Goal: Information Seeking & Learning: Find specific page/section

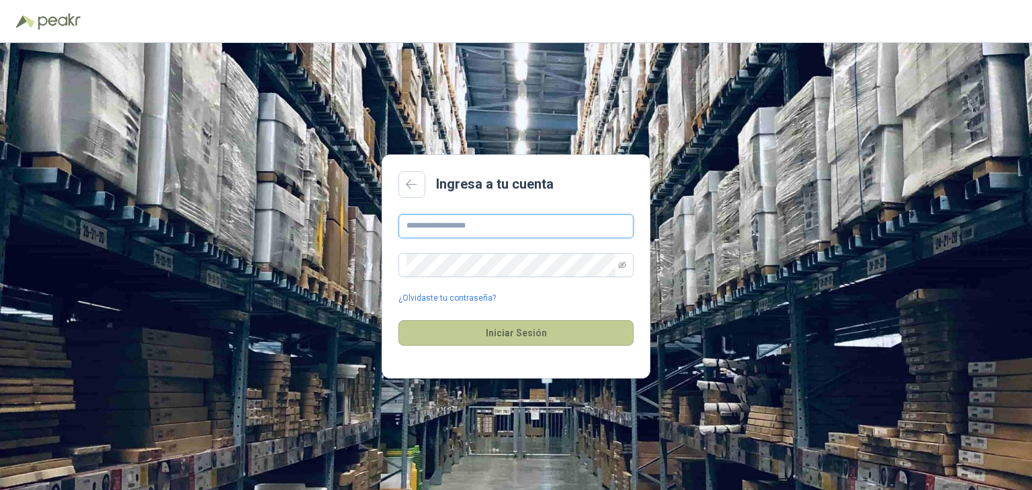
type input "**********"
click at [505, 337] on button "Iniciar Sesión" at bounding box center [515, 333] width 235 height 26
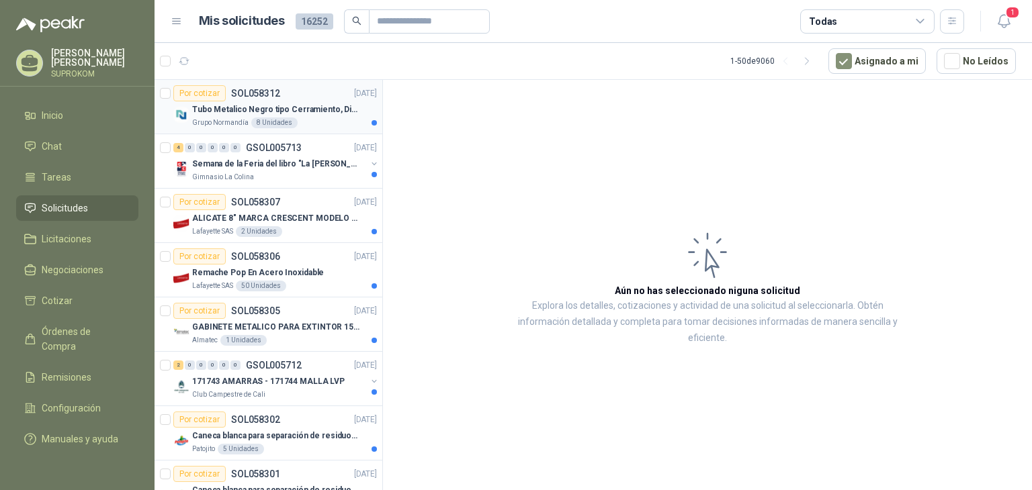
click at [314, 119] on div "Grupo [PERSON_NAME] 8 Unidades" at bounding box center [284, 123] width 185 height 11
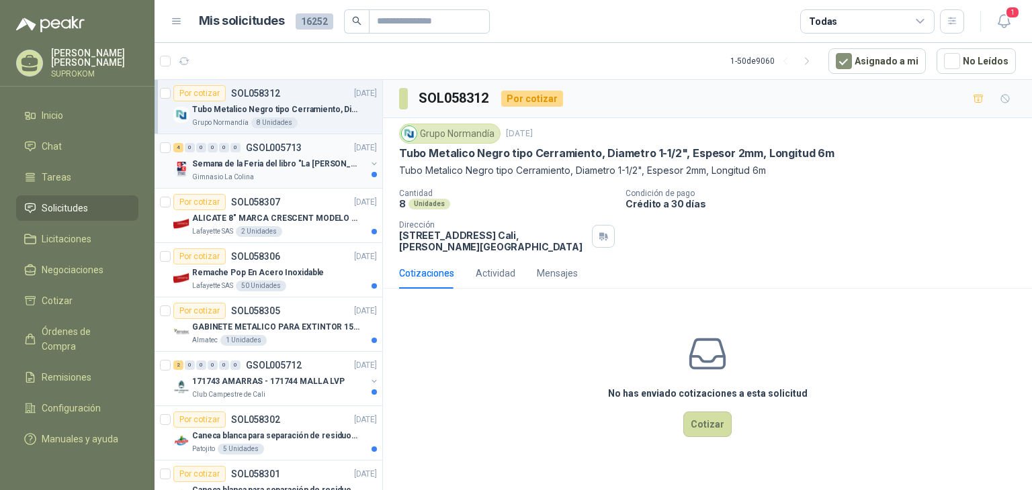
click at [314, 168] on p "Semana de la Feria del libro "La [PERSON_NAME]"" at bounding box center [275, 164] width 167 height 13
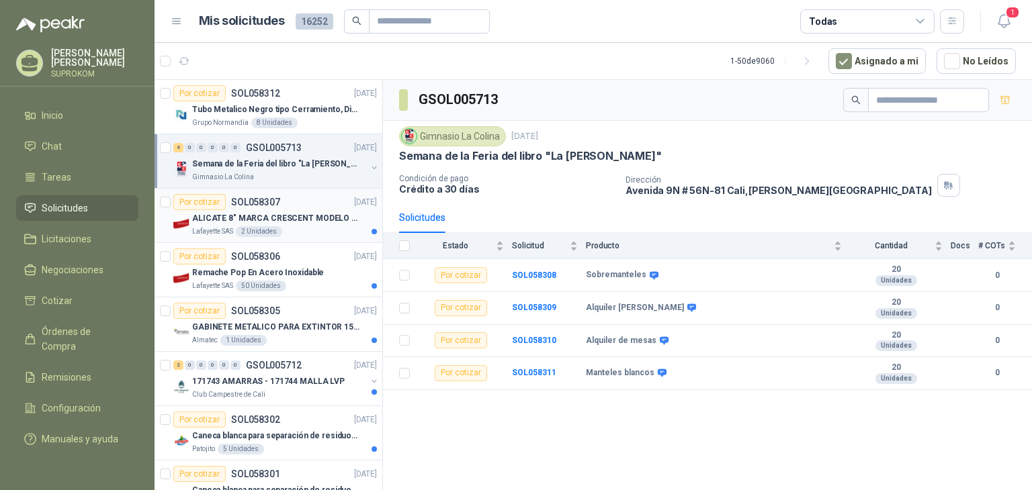
click at [295, 232] on div "Lafayette SAS 2 Unidades" at bounding box center [284, 231] width 185 height 11
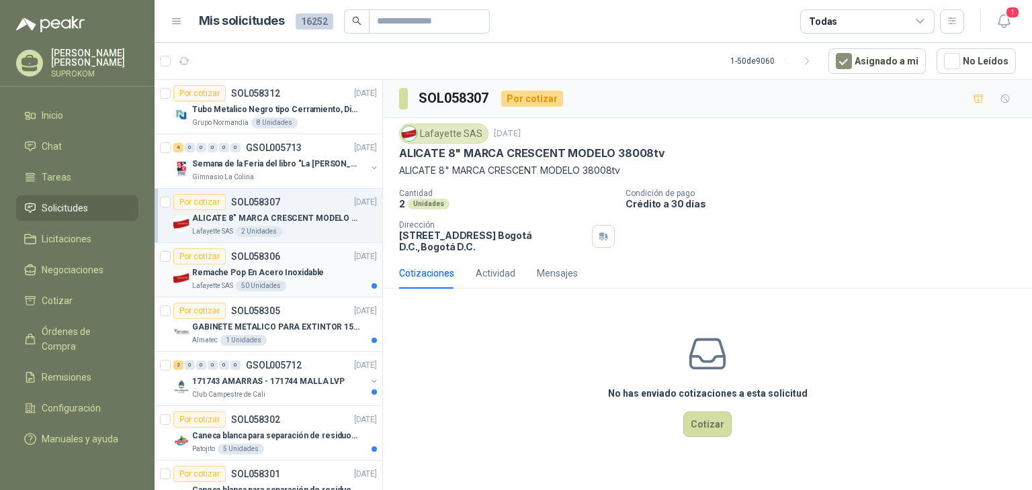
click at [314, 281] on div "Lafayette SAS 50 Unidades" at bounding box center [284, 286] width 185 height 11
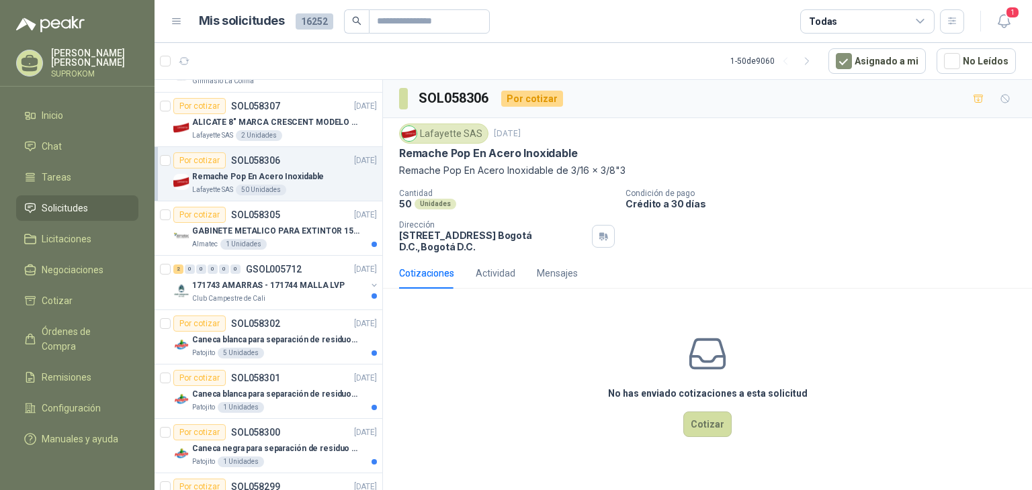
scroll to position [134, 0]
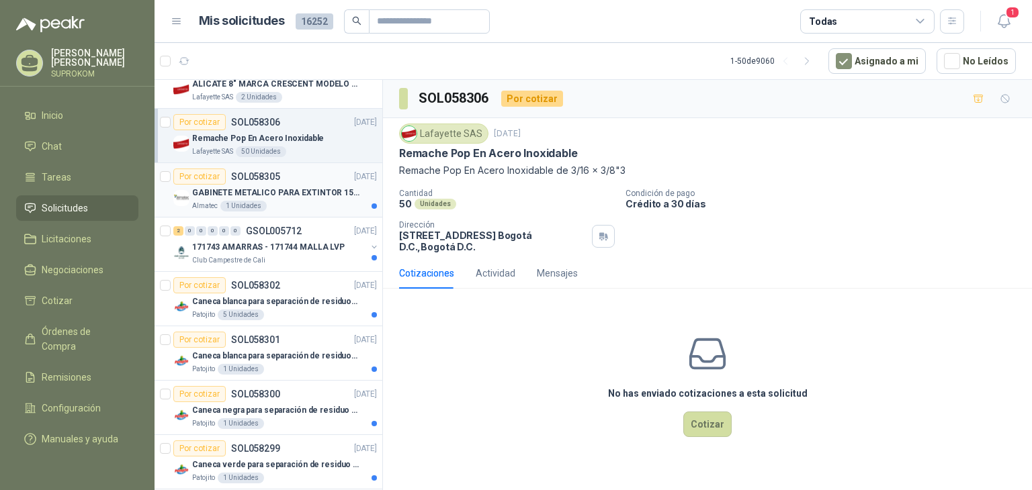
click at [328, 206] on div "Almatec 1 Unidades" at bounding box center [284, 206] width 185 height 11
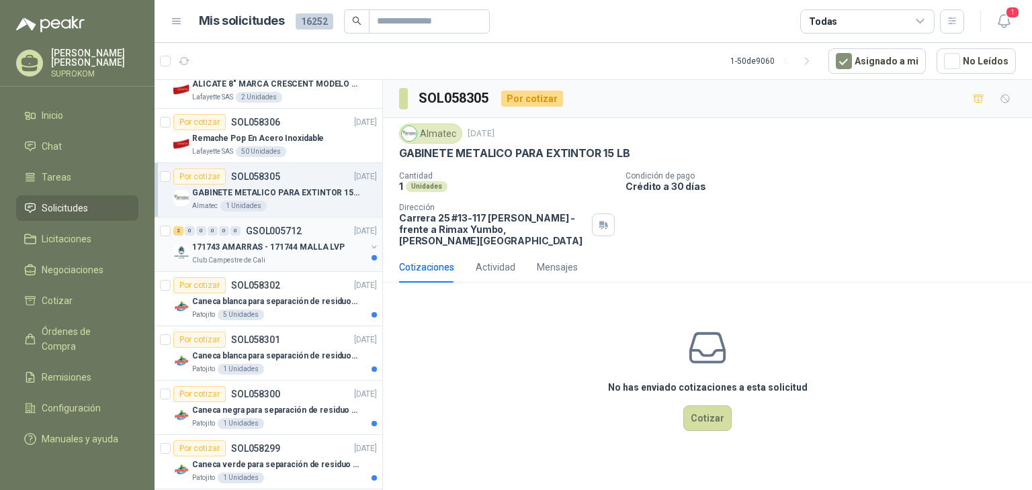
click at [322, 261] on div "Club Campestre de Cali" at bounding box center [279, 260] width 174 height 11
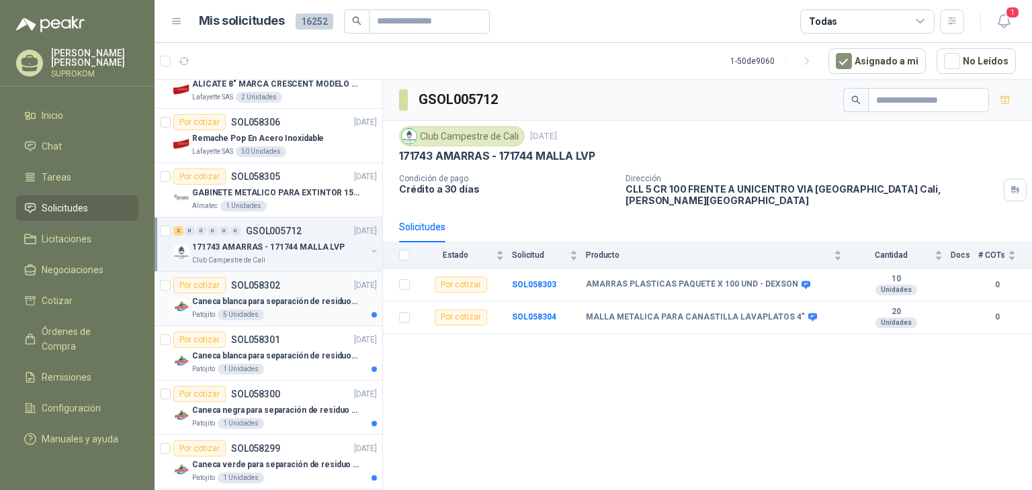
click at [301, 297] on p "Caneca blanca para separación de residuos 121 LT" at bounding box center [275, 302] width 167 height 13
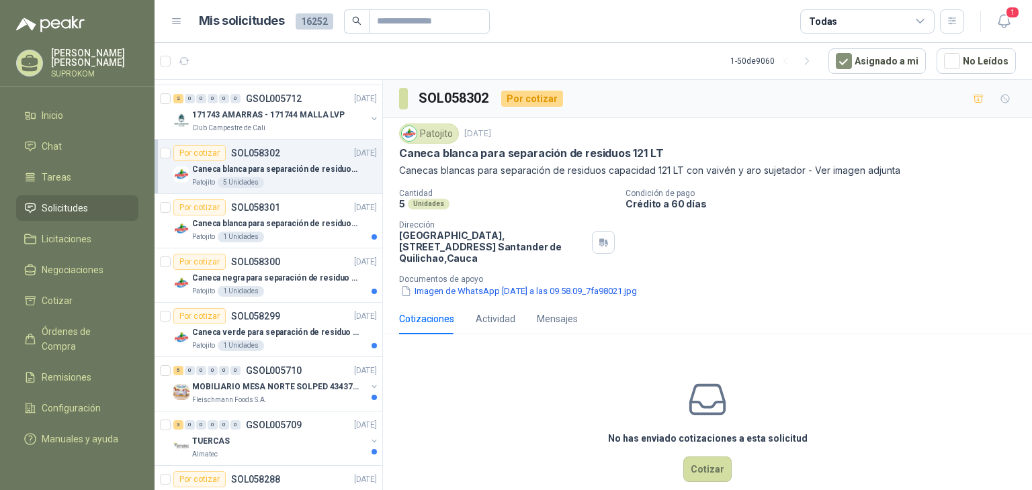
scroll to position [269, 0]
click at [312, 237] on div "Patojito 1 Unidades" at bounding box center [284, 235] width 185 height 11
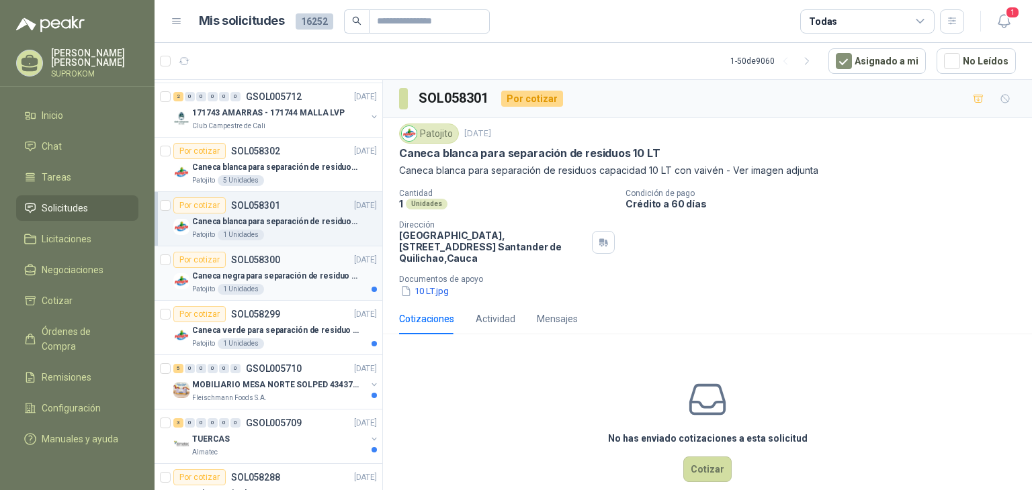
click at [304, 281] on div "Caneca negra para separación de residuo 55 LT" at bounding box center [284, 276] width 185 height 16
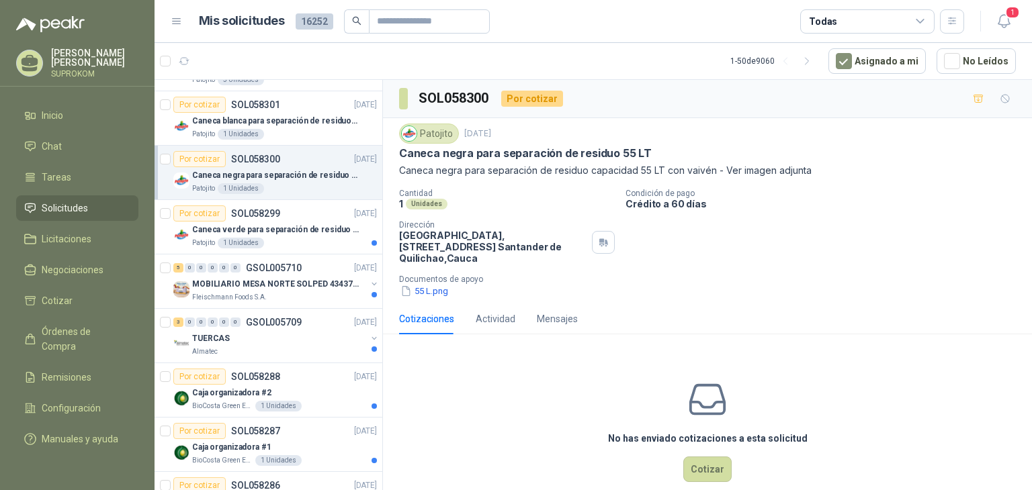
scroll to position [403, 0]
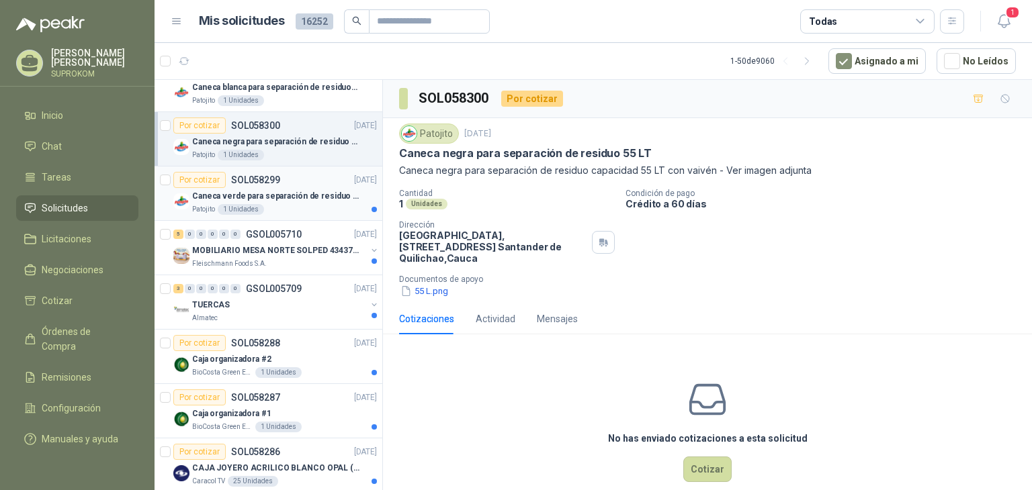
click at [299, 193] on p "Caneca verde para separación de residuo 55 LT" at bounding box center [275, 196] width 167 height 13
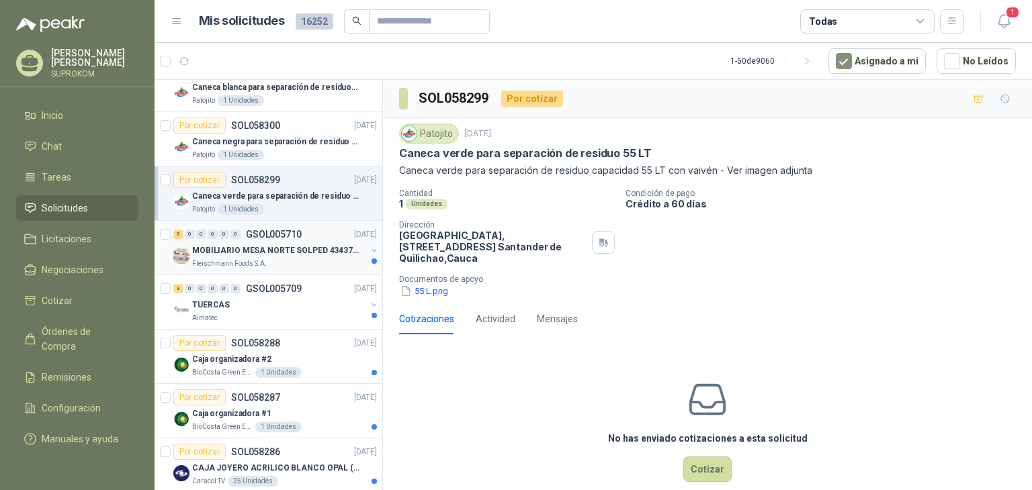
click at [316, 261] on div "Fleischmann Foods S.A." at bounding box center [279, 264] width 174 height 11
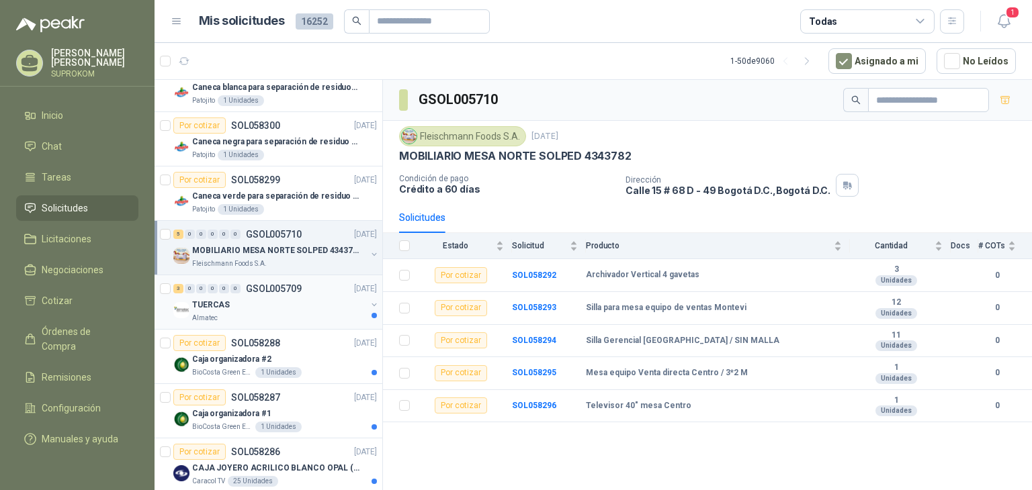
click at [302, 302] on div "TUERCAS" at bounding box center [279, 305] width 174 height 16
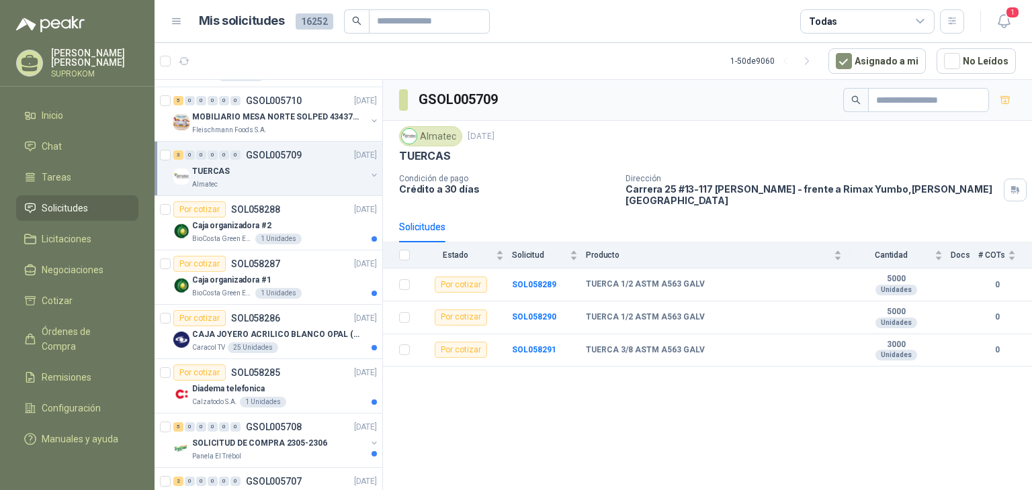
scroll to position [537, 0]
click at [322, 210] on div "Por cotizar SOL058288 [DATE]" at bounding box center [275, 209] width 204 height 16
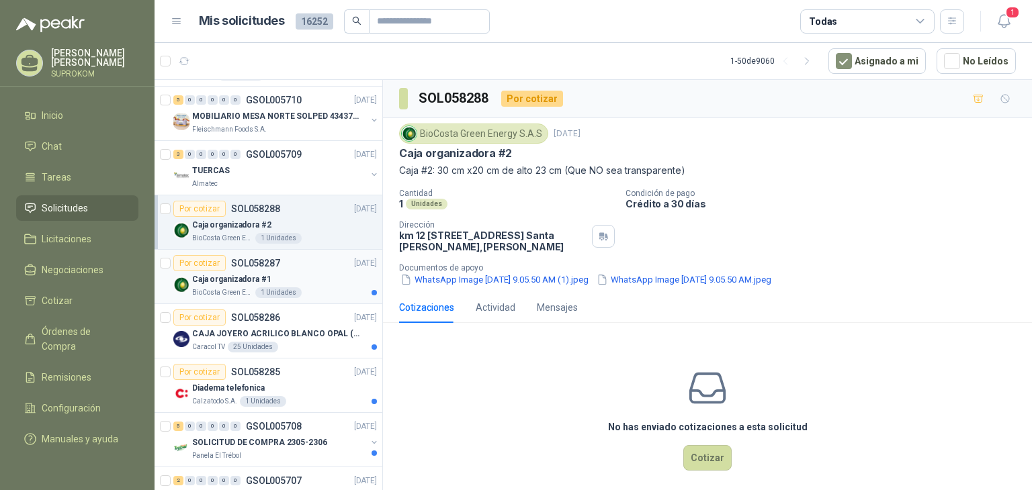
click at [317, 277] on div "Caja organizadora #1" at bounding box center [284, 279] width 185 height 16
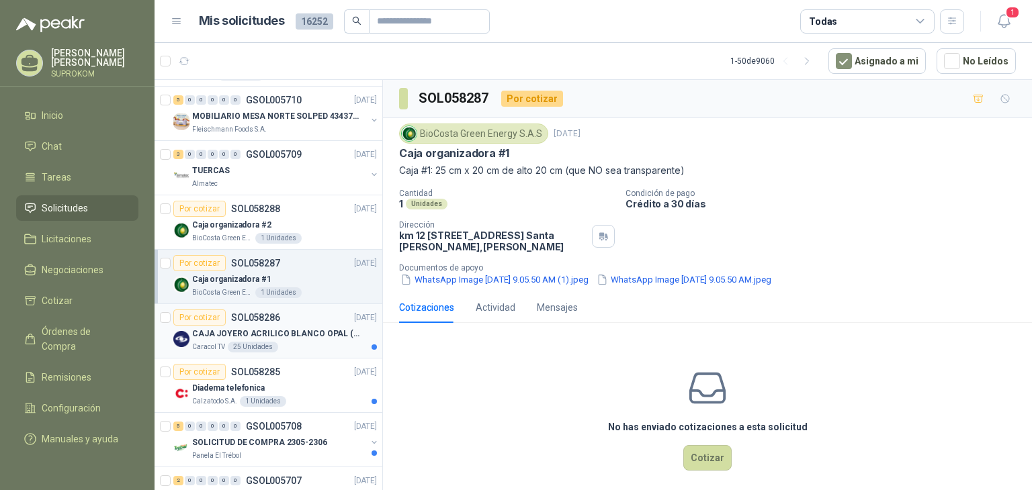
click at [314, 320] on div "Por cotizar SOL058286 [DATE]" at bounding box center [275, 318] width 204 height 16
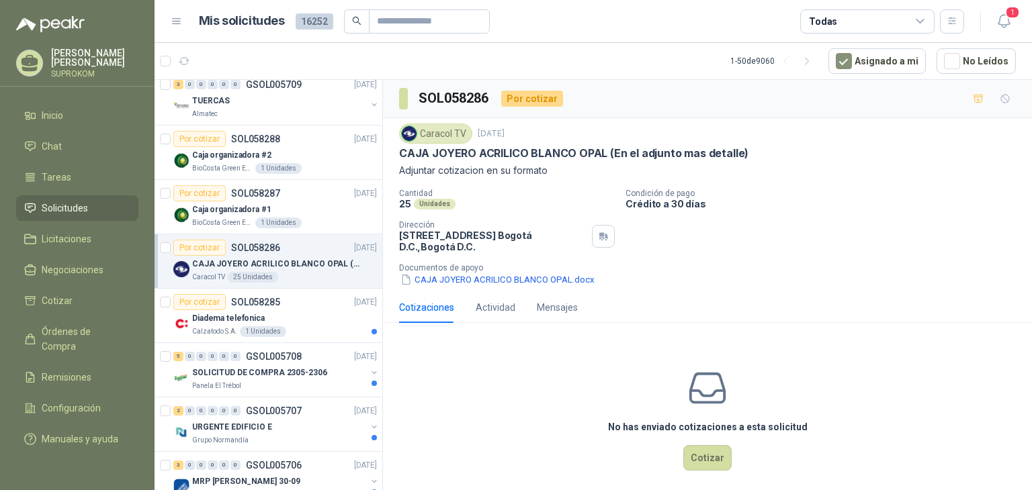
scroll to position [672, 0]
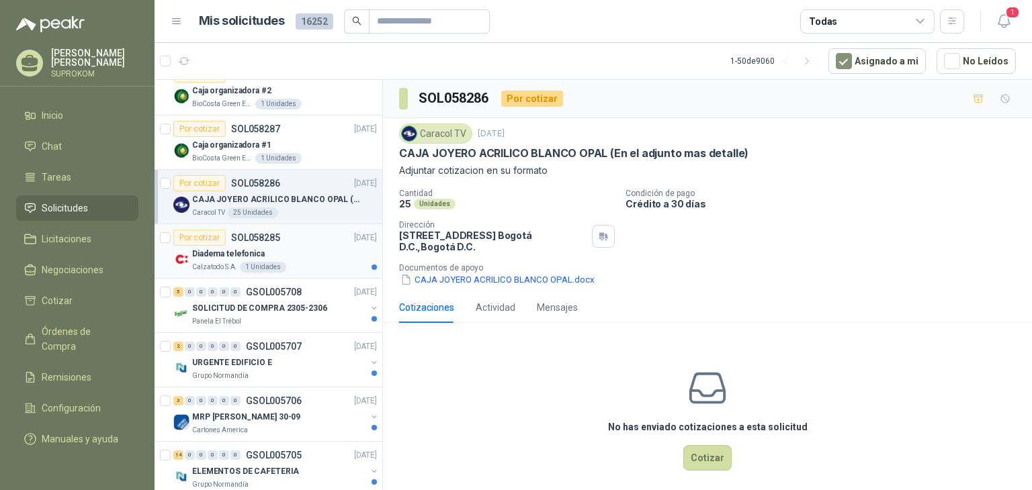
click at [310, 236] on div "Por cotizar SOL058285 [DATE]" at bounding box center [275, 238] width 204 height 16
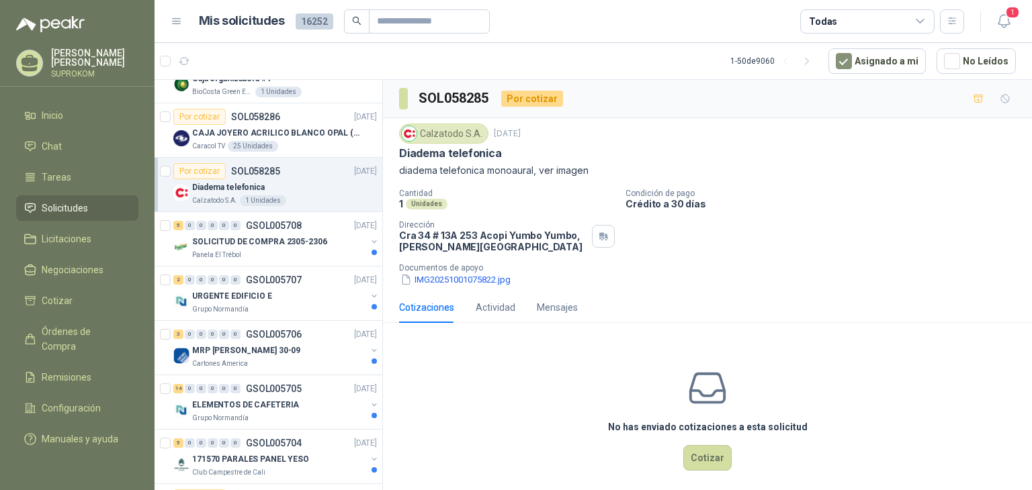
scroll to position [739, 0]
click at [302, 249] on div "Panela El Trébol" at bounding box center [279, 254] width 174 height 11
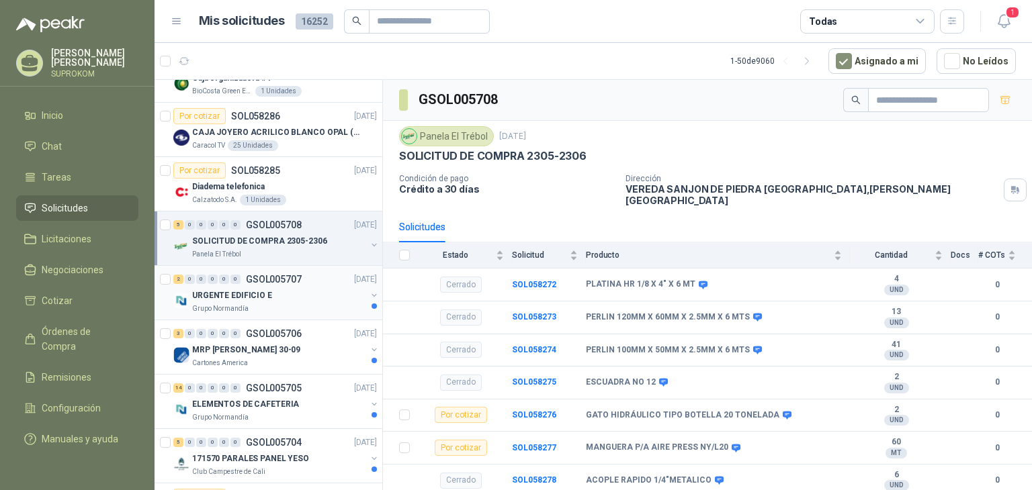
click at [286, 304] on div "Grupo Normandía" at bounding box center [279, 309] width 174 height 11
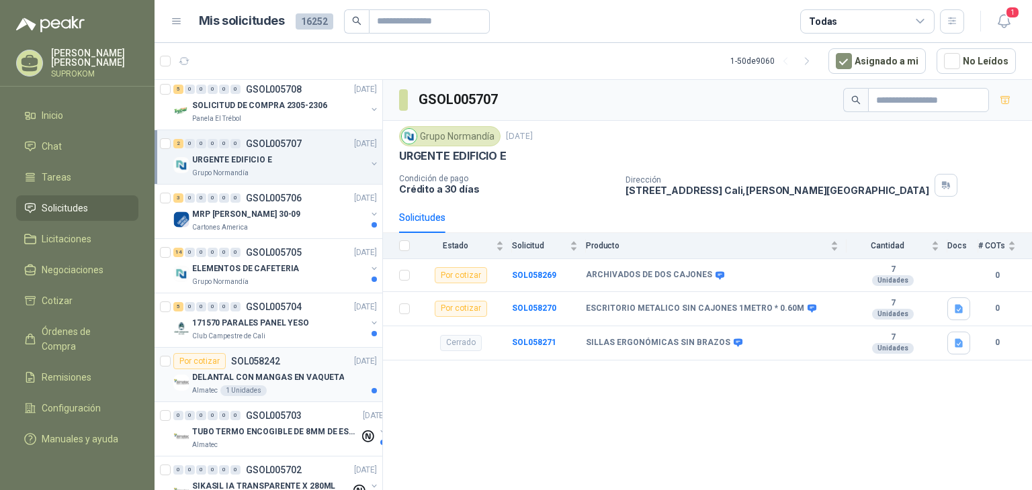
scroll to position [873, 0]
click at [304, 218] on div "MRP [PERSON_NAME] 30-09" at bounding box center [279, 216] width 174 height 16
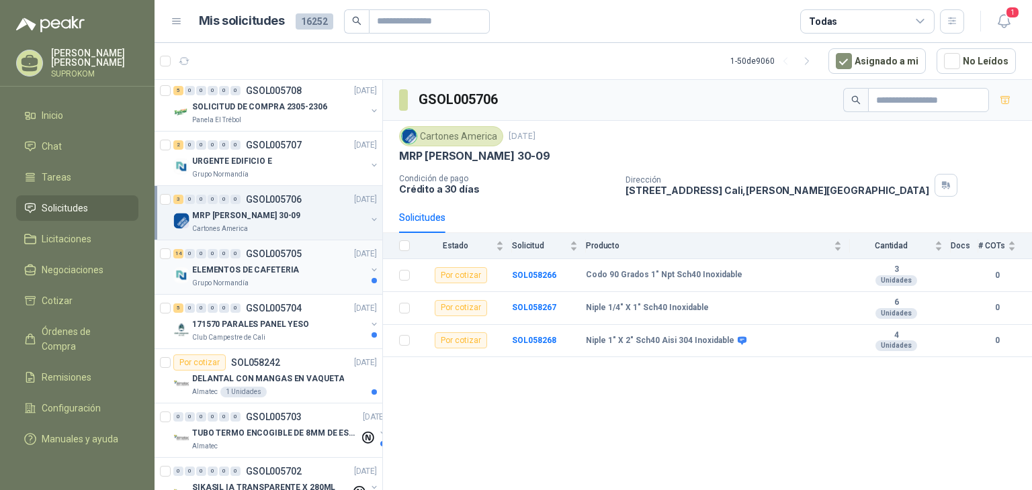
click at [309, 269] on div "ELEMENTOS DE CAFETERIA" at bounding box center [279, 270] width 174 height 16
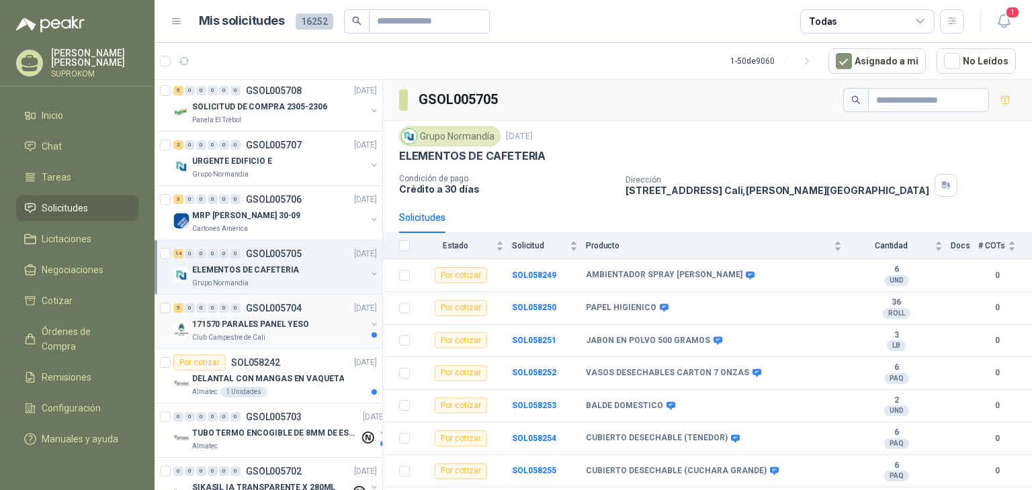
click at [314, 318] on div "171570 PARALES PANEL YESO" at bounding box center [279, 324] width 174 height 16
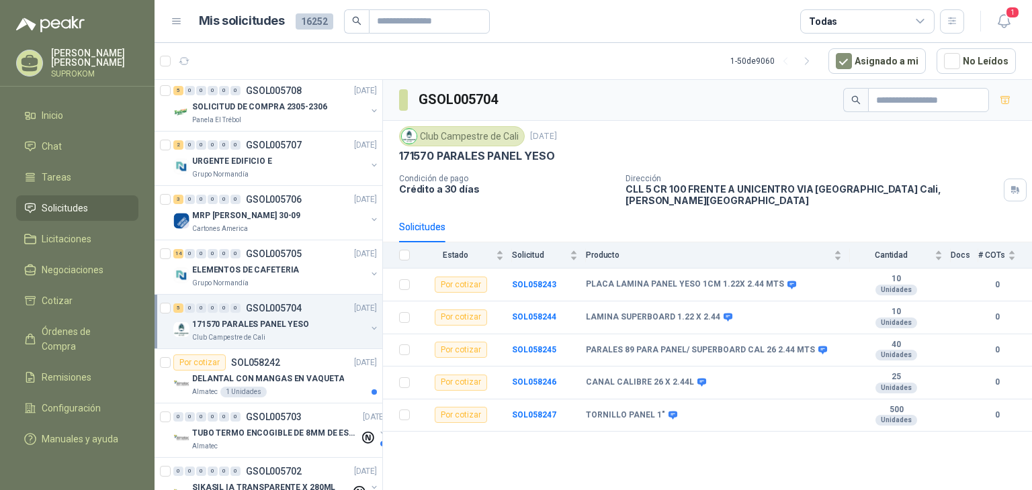
scroll to position [1008, 0]
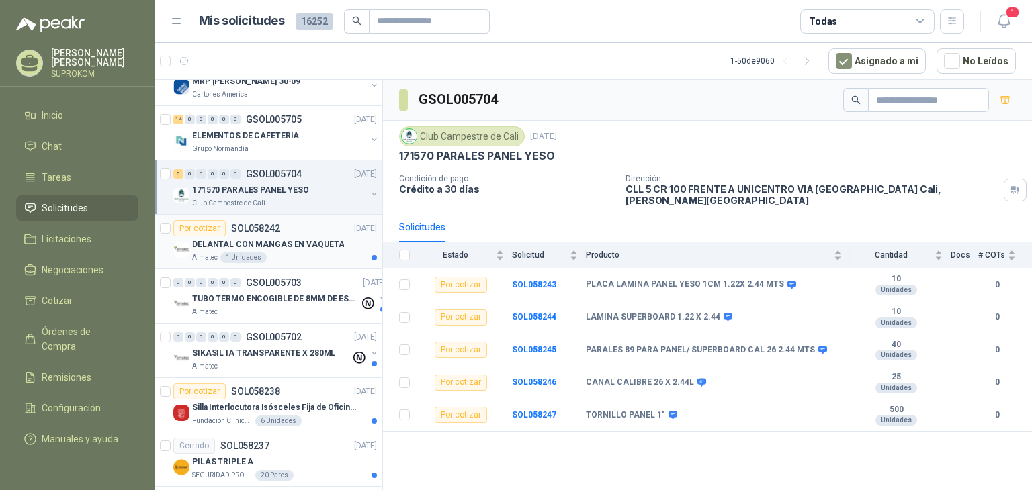
click at [301, 247] on p "DELANTAL CON MANGAS EN VAQUETA" at bounding box center [268, 244] width 152 height 13
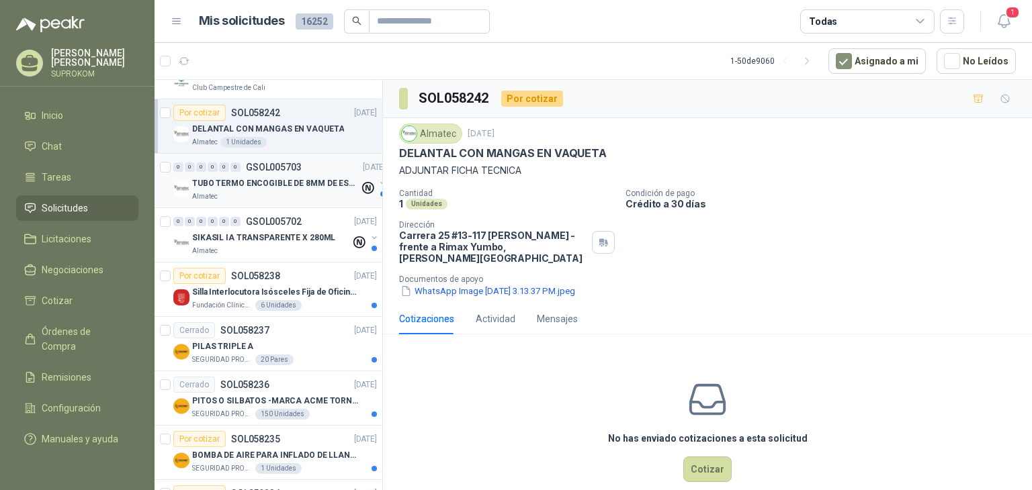
scroll to position [1142, 0]
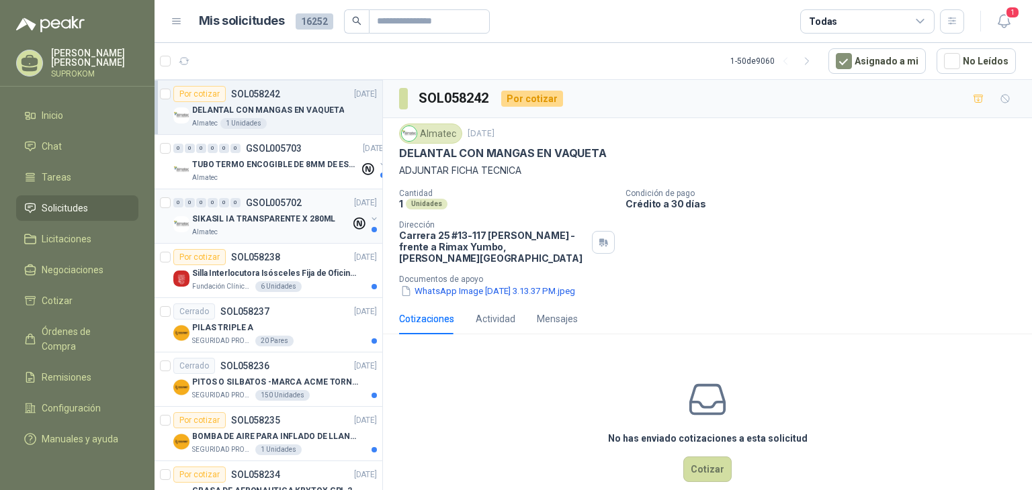
click at [287, 232] on div "Almatec" at bounding box center [271, 232] width 159 height 11
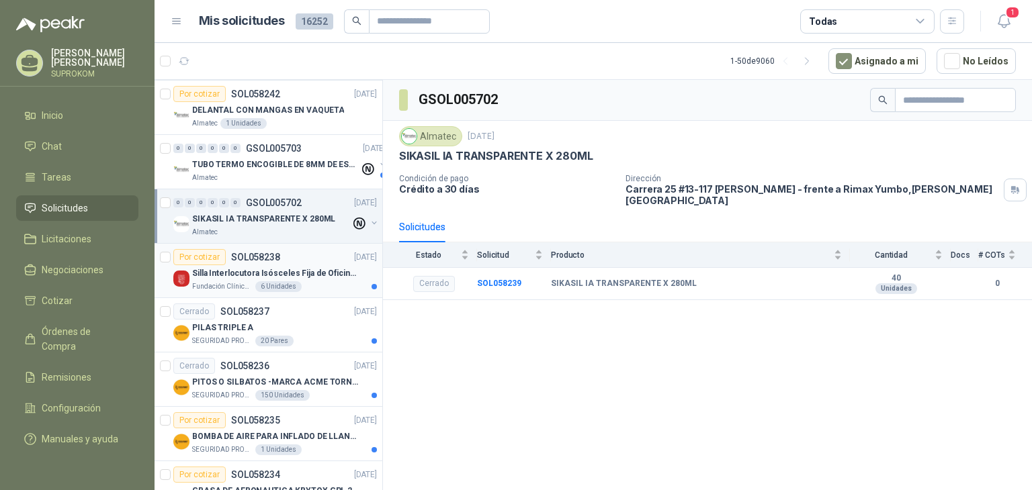
click at [290, 287] on div "6 Unidades" at bounding box center [278, 286] width 46 height 11
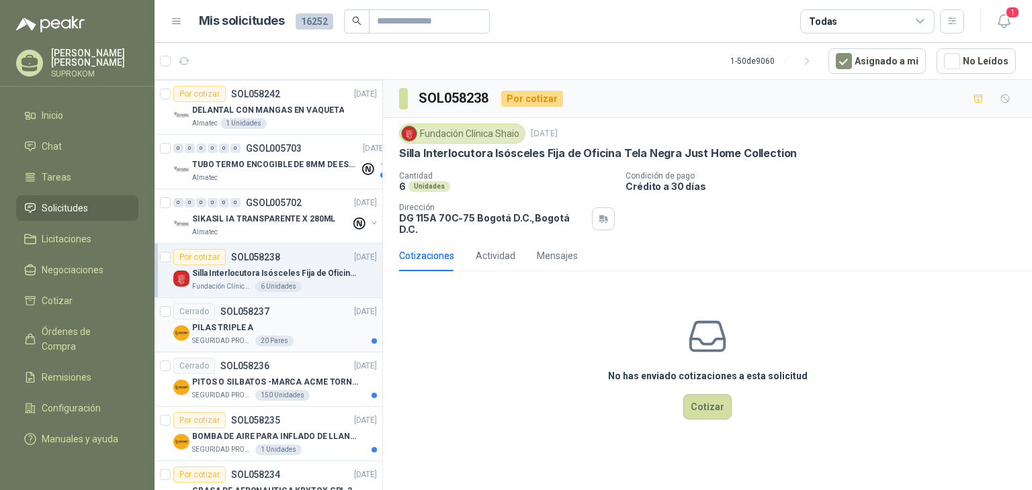
click at [293, 320] on div "PILAS TRIPLE A" at bounding box center [284, 328] width 185 height 16
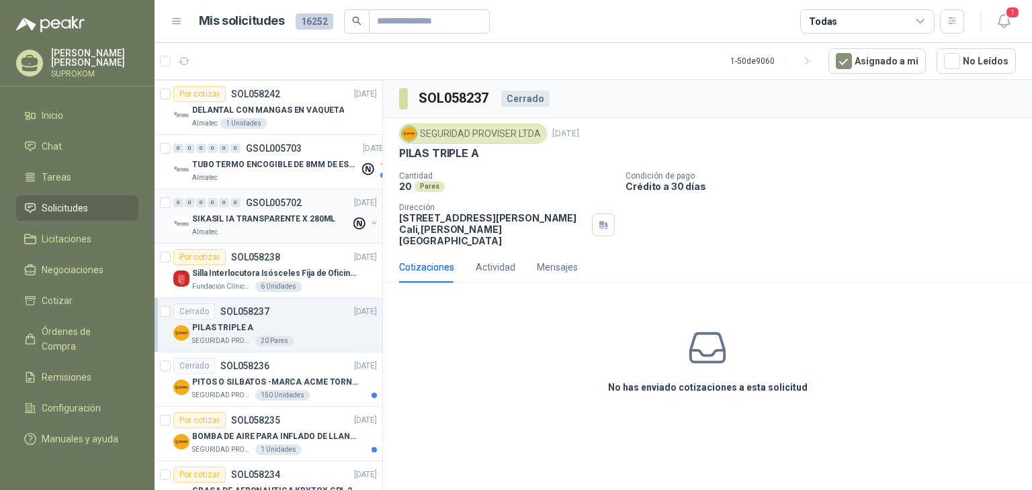
click at [287, 234] on div "0 0 0 0 0 0 GSOL005702 [DATE] SIKASIL IA TRANSPARENTE X 280ML Almatec" at bounding box center [268, 216] width 228 height 54
click at [306, 221] on p "SIKASIL IA TRANSPARENTE X 280ML" at bounding box center [263, 219] width 143 height 13
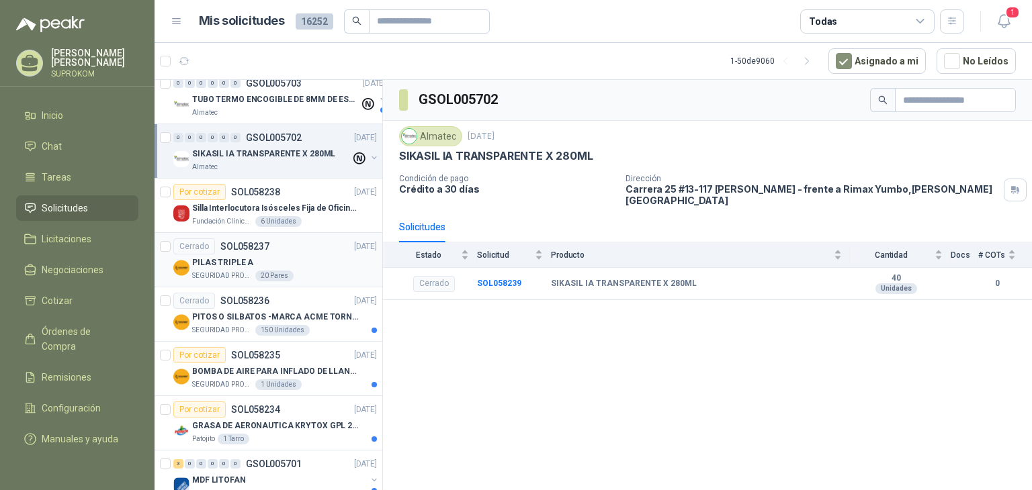
scroll to position [1209, 0]
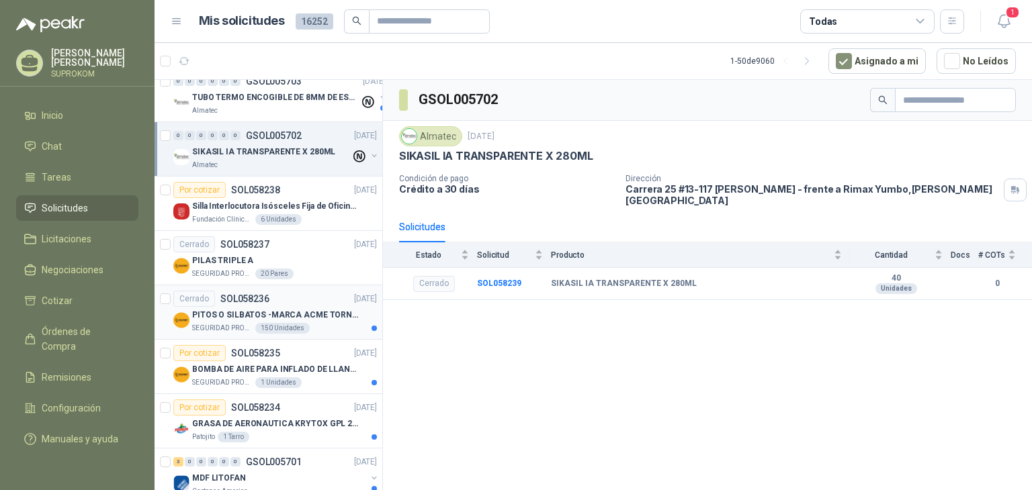
click at [308, 323] on div "SEGURIDAD PROVISER LTDA 150 Unidades" at bounding box center [284, 328] width 185 height 11
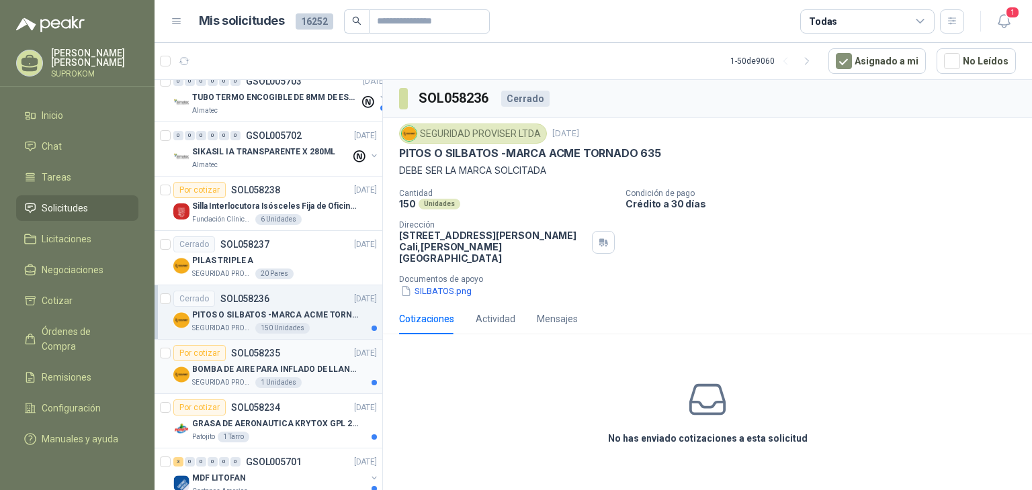
click at [318, 364] on p "BOMBA DE AIRE PARA INFLADO DE LLANTAS DE BICICLETA" at bounding box center [275, 369] width 167 height 13
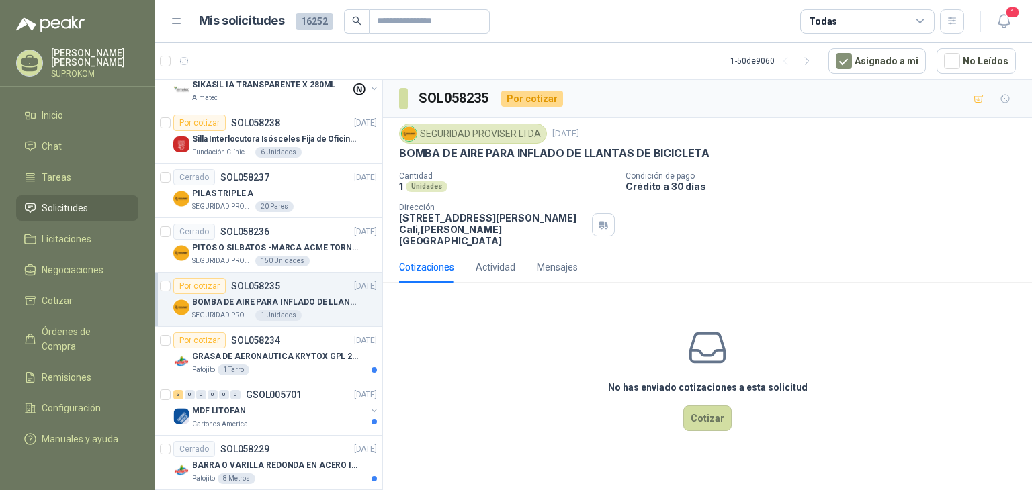
scroll to position [1343, 0]
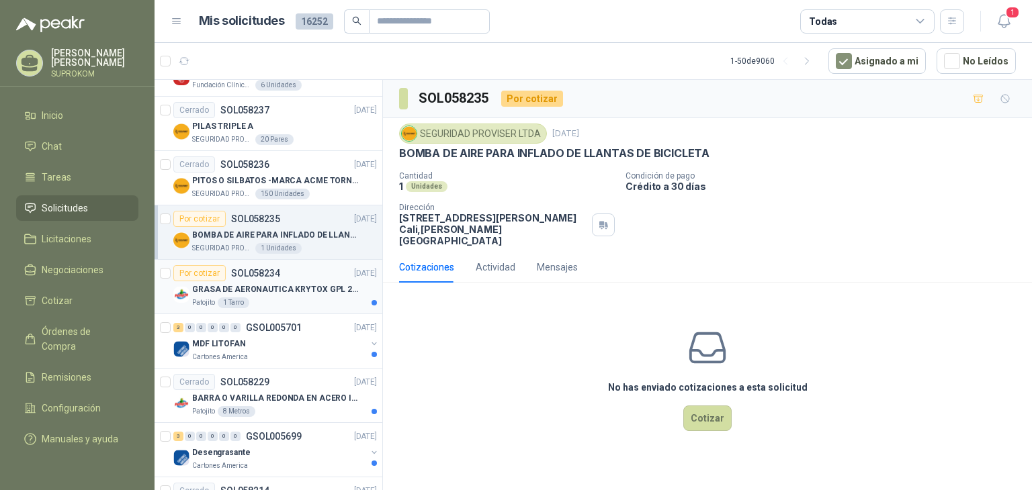
click at [319, 288] on p "GRASA DE AERONAUTICA KRYTOX GPL 207 (SE ADJUNTA IMAGEN DE REFERENCIA)" at bounding box center [275, 289] width 167 height 13
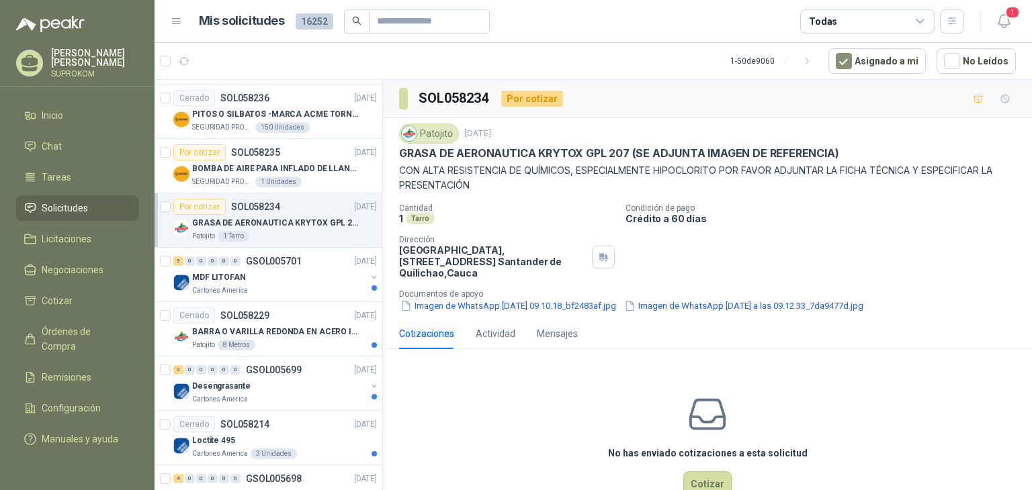
scroll to position [1411, 0]
click at [315, 273] on div "MDF LITOFAN" at bounding box center [279, 277] width 174 height 16
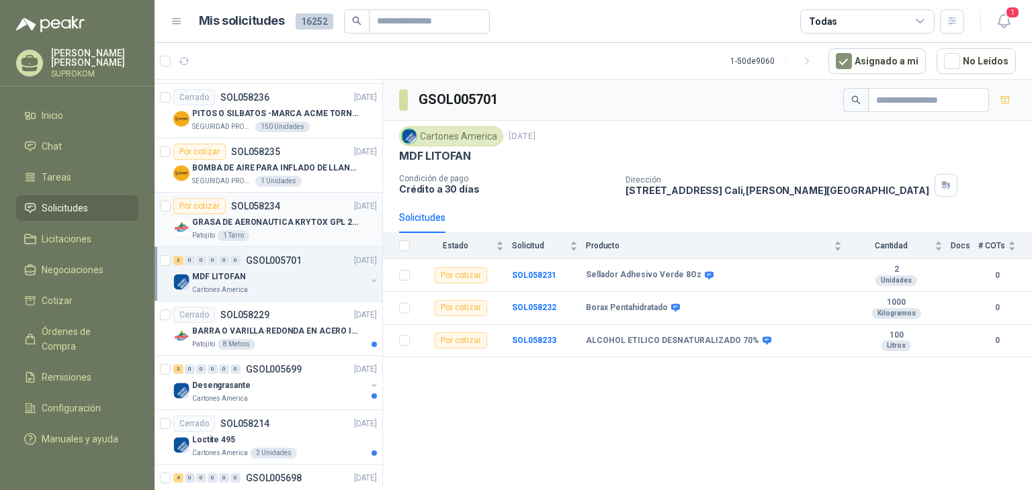
click at [289, 224] on p "GRASA DE AERONAUTICA KRYTOX GPL 207 (SE ADJUNTA IMAGEN DE REFERENCIA)" at bounding box center [275, 222] width 167 height 13
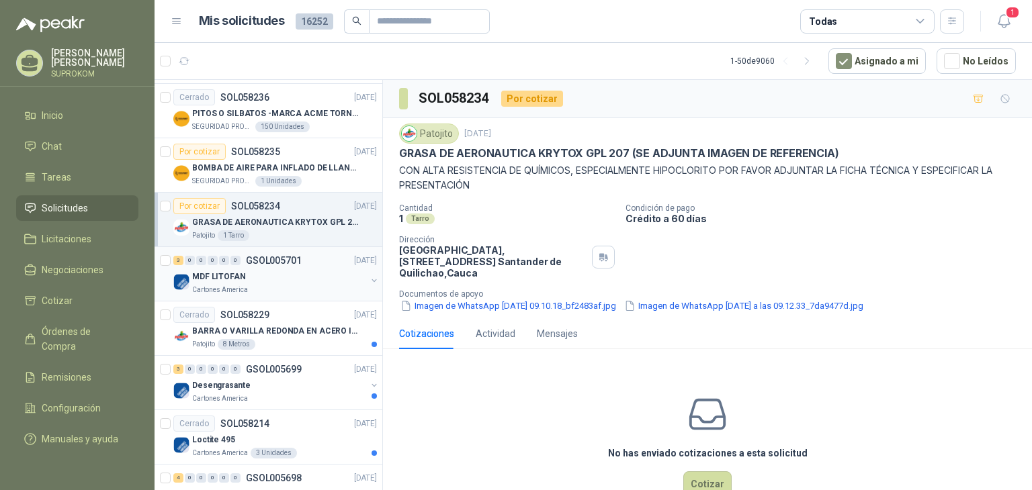
click at [296, 269] on div "MDF LITOFAN" at bounding box center [279, 277] width 174 height 16
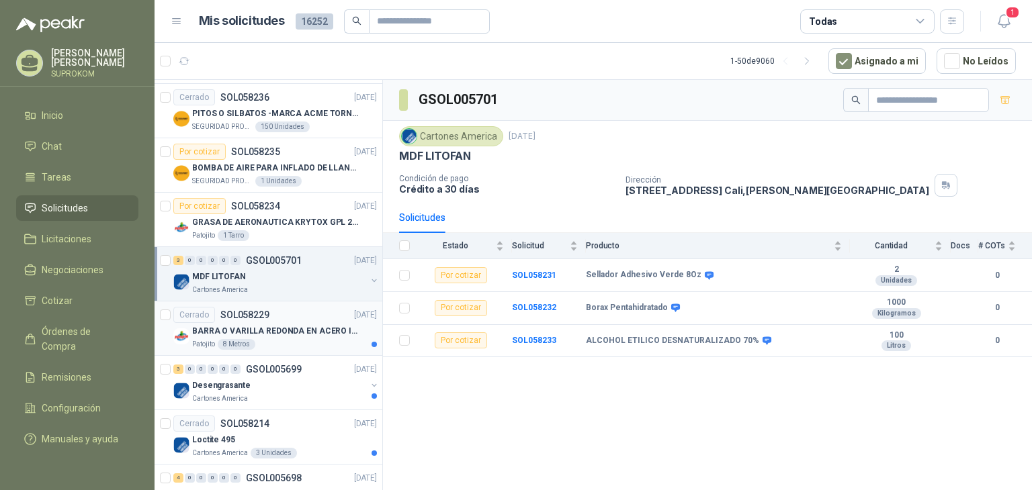
click at [300, 339] on div "Patojito 8 Metros" at bounding box center [284, 344] width 185 height 11
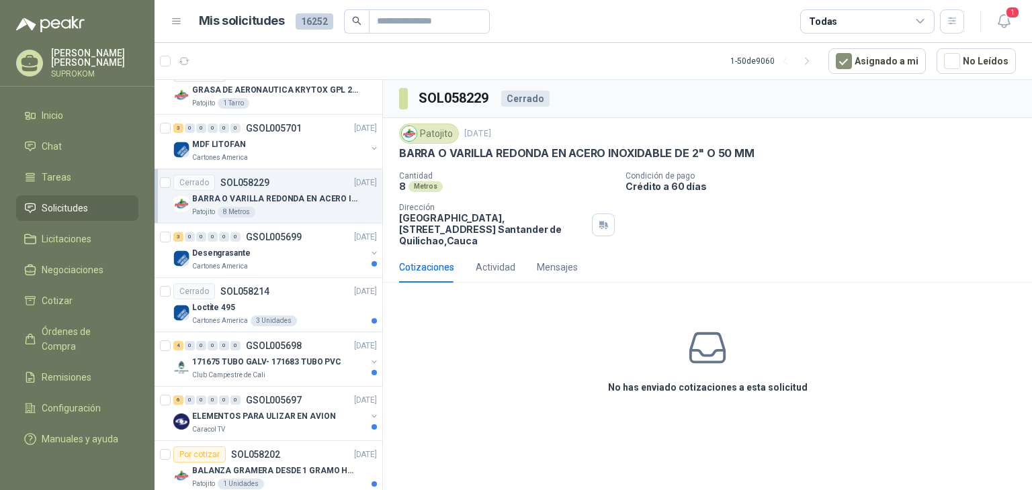
scroll to position [1545, 0]
click at [308, 250] on div "Desengrasante" at bounding box center [279, 251] width 174 height 16
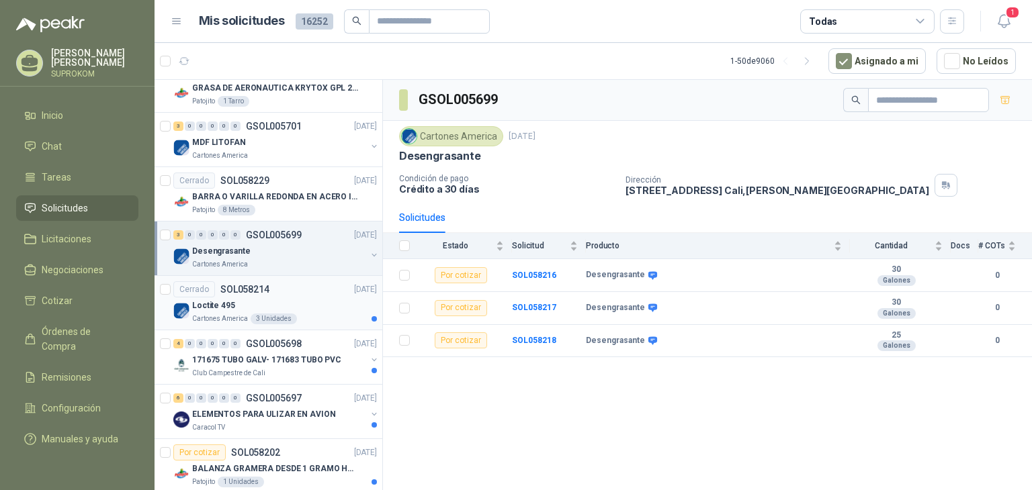
click at [312, 298] on div "Loctite 495" at bounding box center [284, 306] width 185 height 16
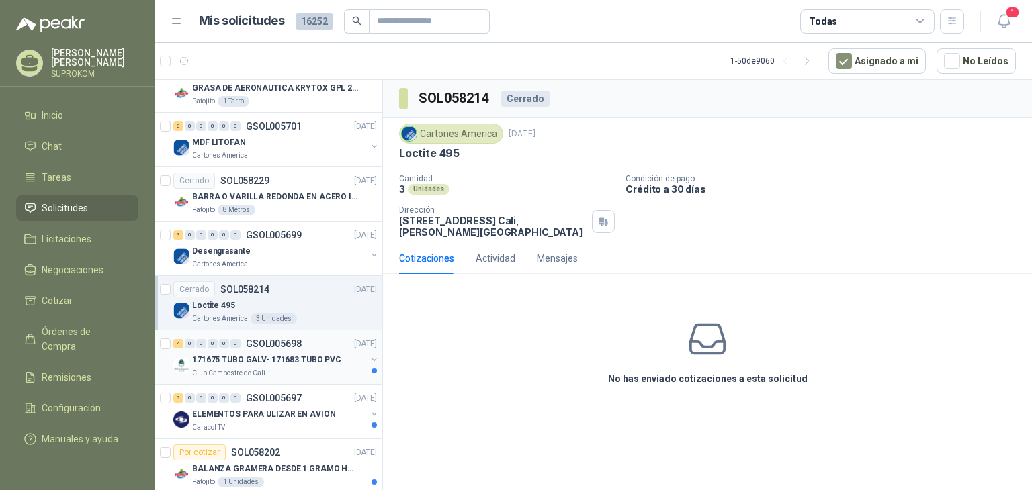
click at [318, 346] on div "4 0 0 0 0 0 GSOL005698 [DATE]" at bounding box center [276, 344] width 206 height 16
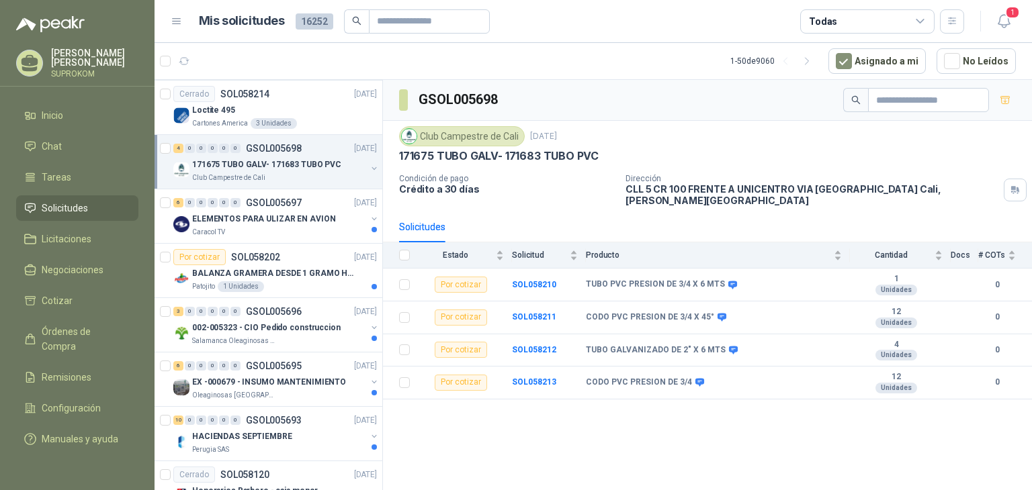
scroll to position [1746, 0]
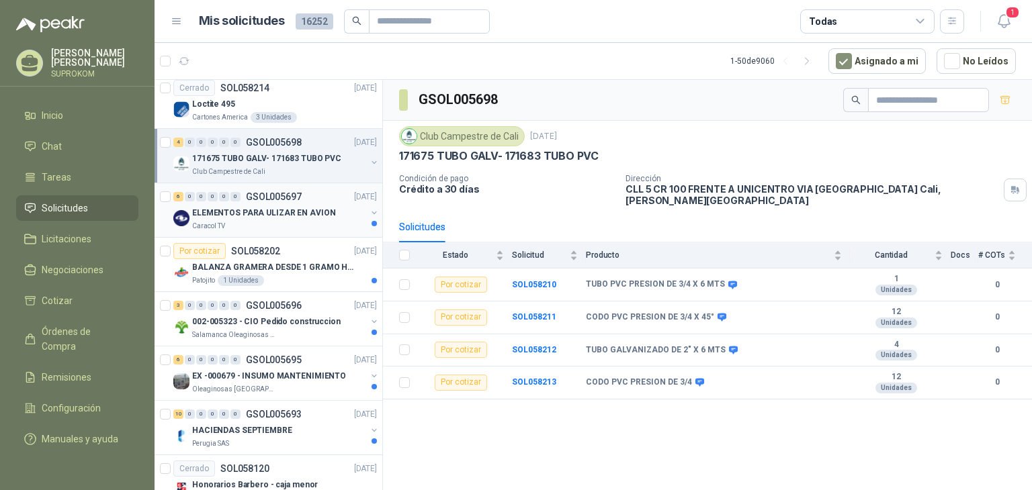
click at [298, 207] on p "ELEMENTOS PARA ULIZAR EN AVION" at bounding box center [263, 213] width 143 height 13
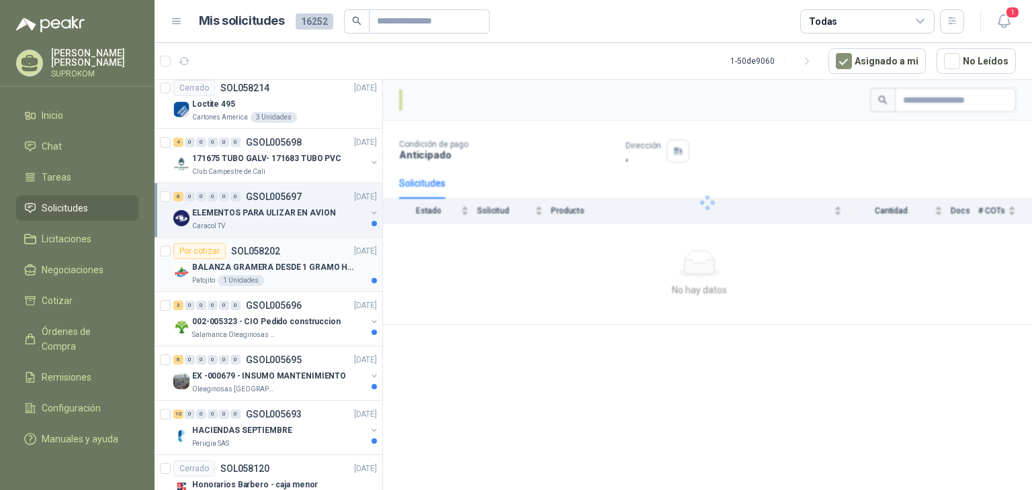
click at [294, 252] on div "Por cotizar SOL058202 [DATE]" at bounding box center [275, 251] width 204 height 16
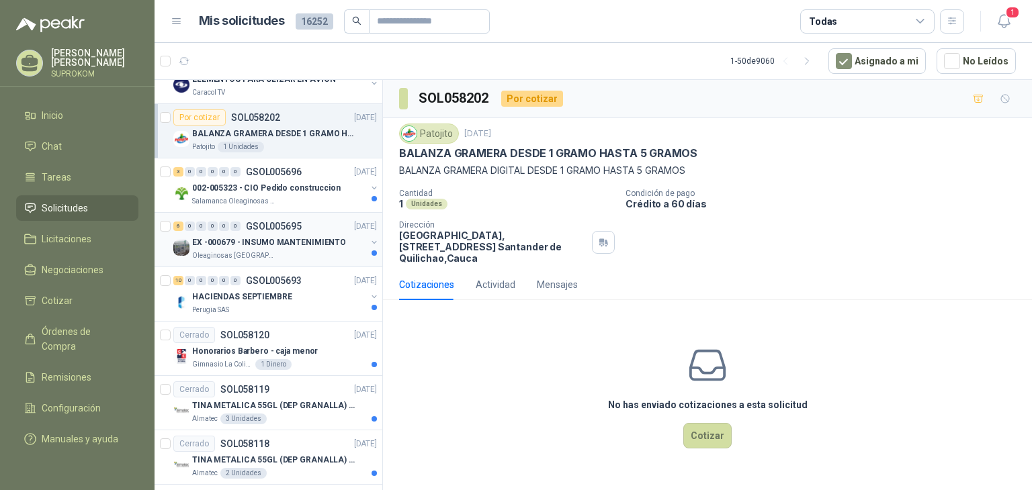
scroll to position [1881, 0]
click at [303, 195] on div "Salamanca Oleaginosas SAS" at bounding box center [279, 200] width 174 height 11
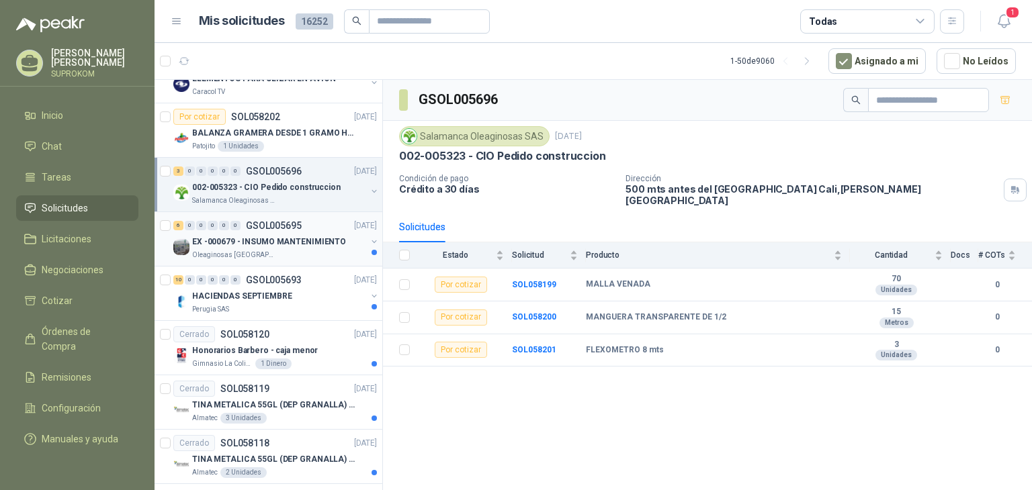
click at [283, 257] on div "6 0 0 0 0 0 GSOL005695 [DATE] EX -000679 - INSUMO MANTENIMIENTO Oleaginosas [GE…" at bounding box center [268, 239] width 228 height 54
click at [295, 250] on div "Oleaginosas [GEOGRAPHIC_DATA][PERSON_NAME]" at bounding box center [279, 255] width 174 height 11
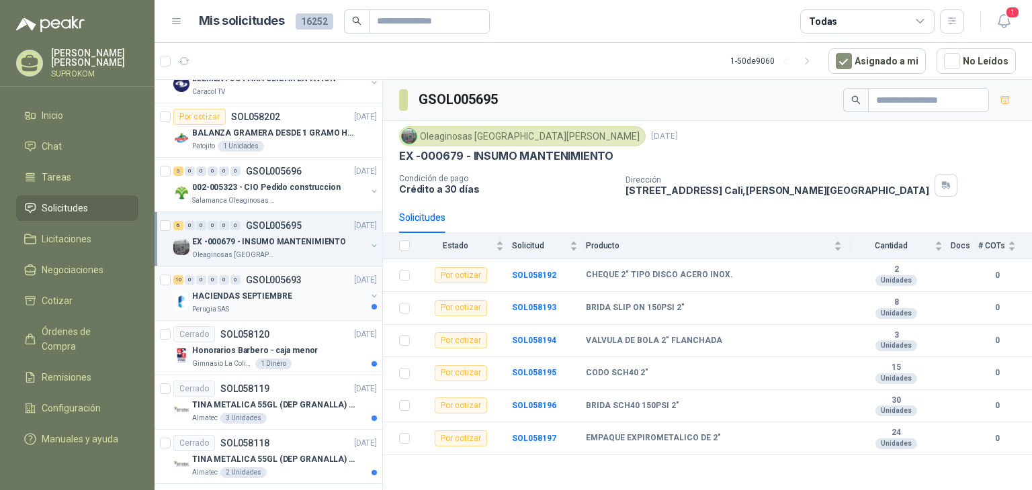
click at [294, 275] on p "GSOL005693" at bounding box center [274, 279] width 56 height 9
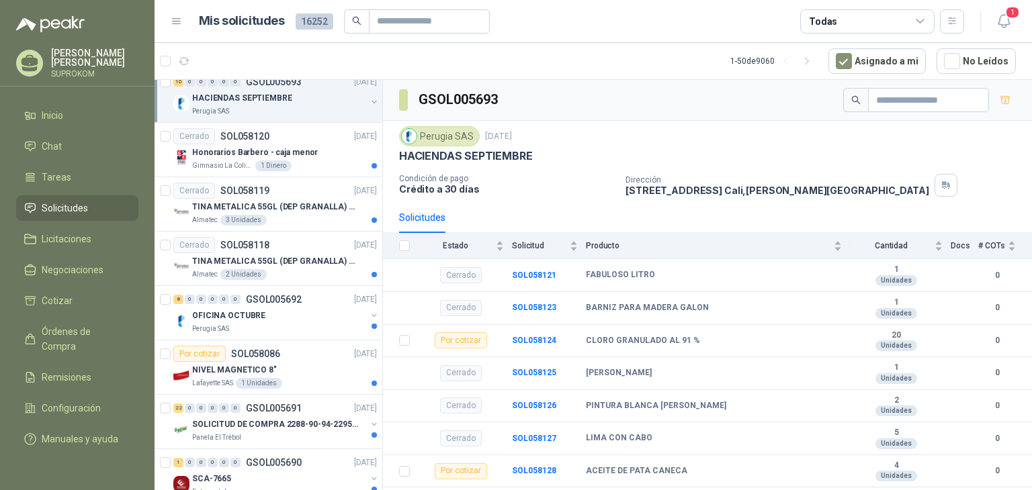
scroll to position [2082, 0]
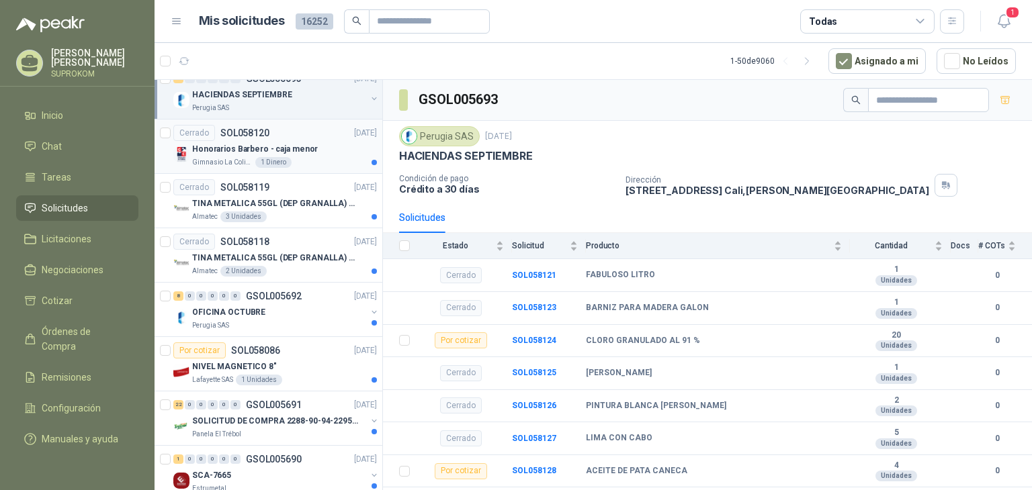
click at [296, 130] on div "Cerrado SOL058120 [DATE]" at bounding box center [275, 133] width 204 height 16
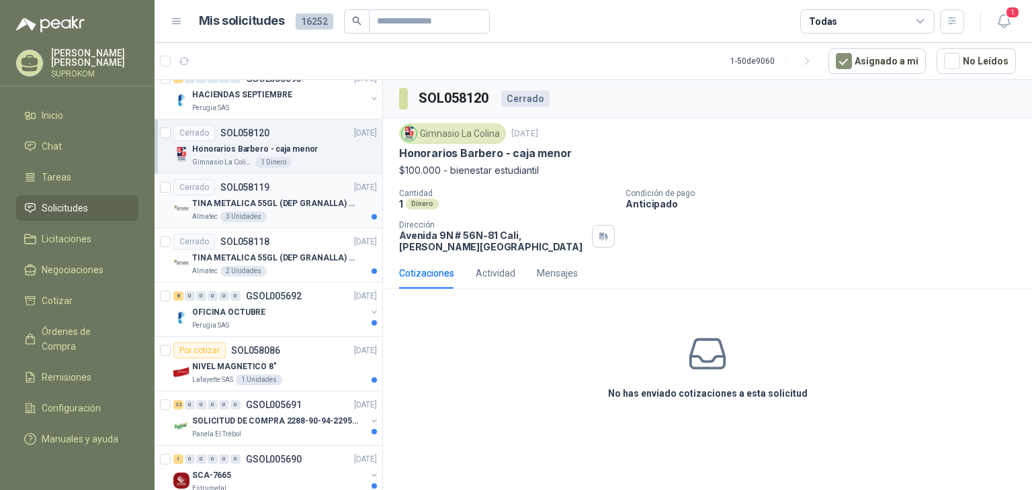
click at [304, 187] on div "Cerrado SOL058119 [DATE]" at bounding box center [275, 187] width 204 height 16
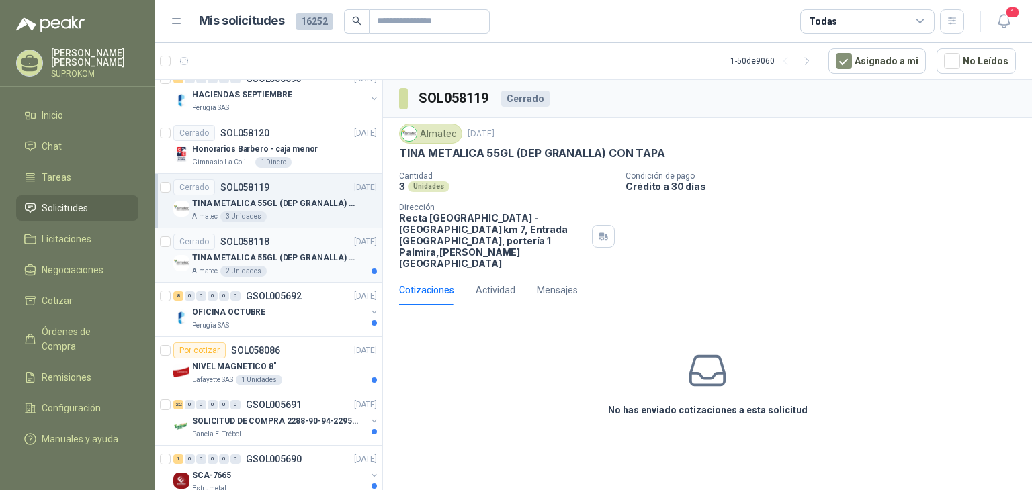
click at [312, 252] on p "TINA METALICA 55GL (DEP GRANALLA) CON TAPA" at bounding box center [275, 258] width 167 height 13
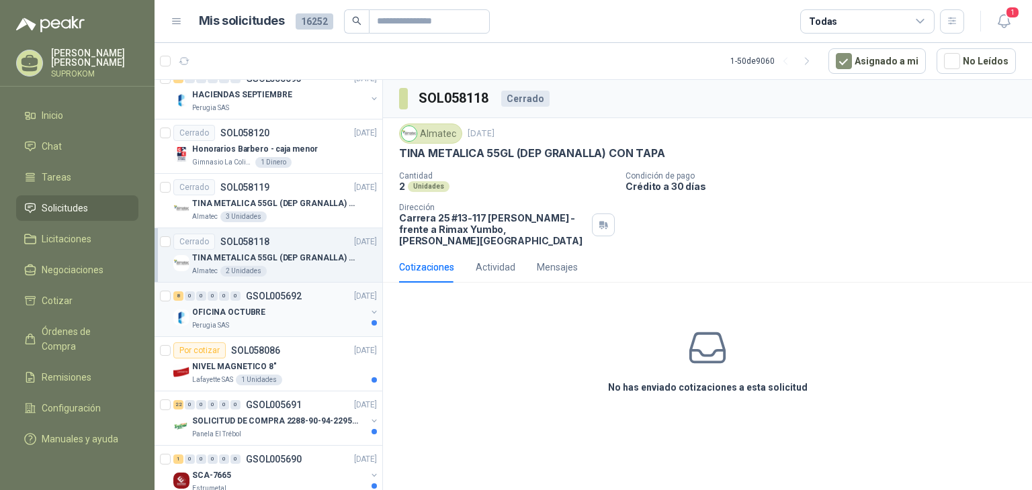
click at [305, 307] on div "OFICINA OCTUBRE" at bounding box center [279, 312] width 174 height 16
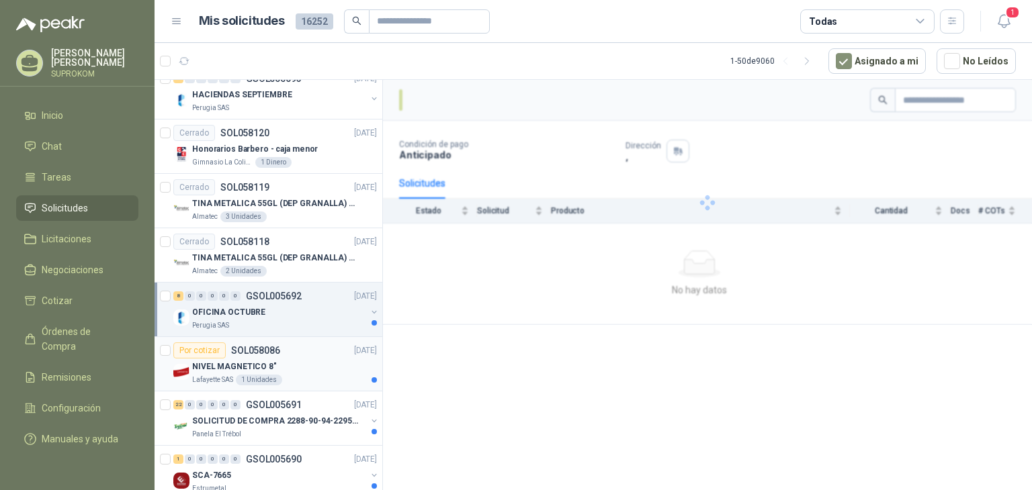
click at [307, 349] on div "Por cotizar SOL058086 [DATE]" at bounding box center [275, 351] width 204 height 16
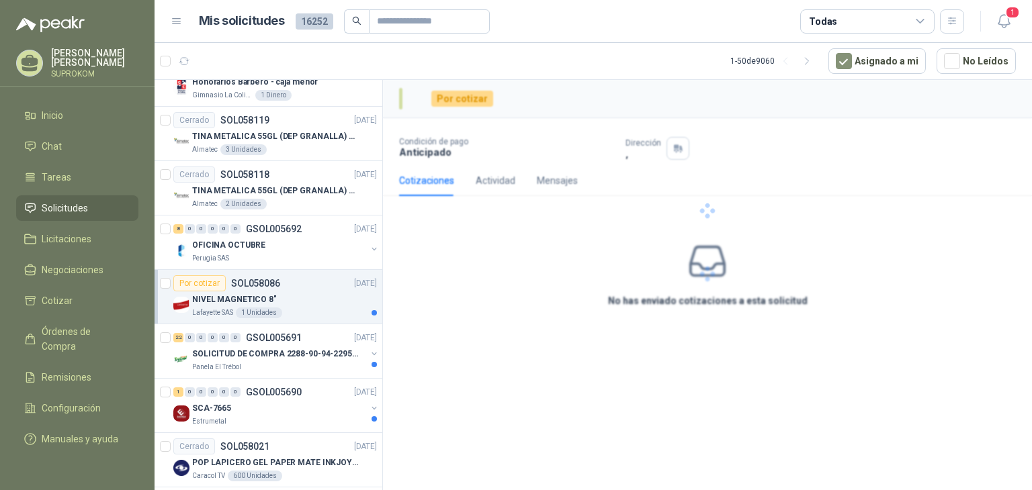
scroll to position [2217, 0]
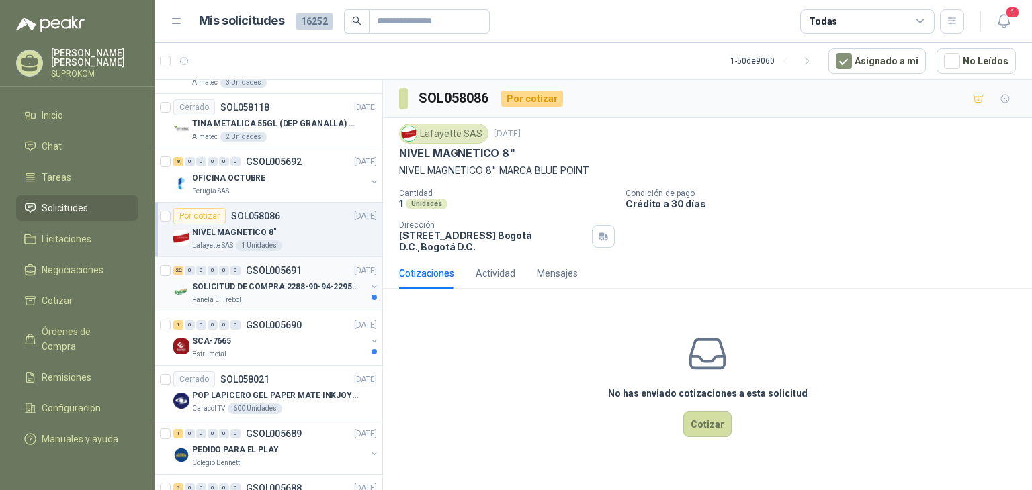
click at [295, 283] on p "SOLICITUD DE COMPRA 2288-90-94-2295-96-2301-02-04" at bounding box center [275, 287] width 167 height 13
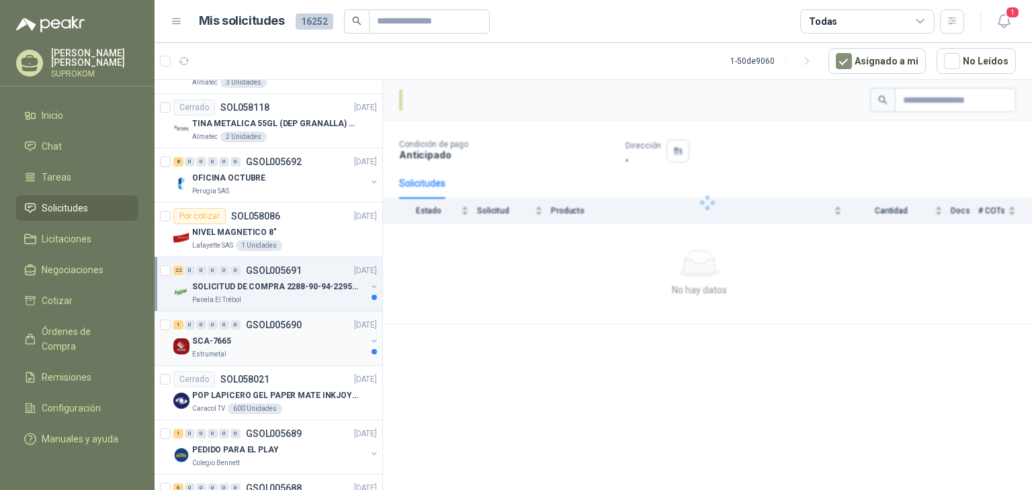
click at [292, 320] on p "GSOL005690" at bounding box center [274, 324] width 56 height 9
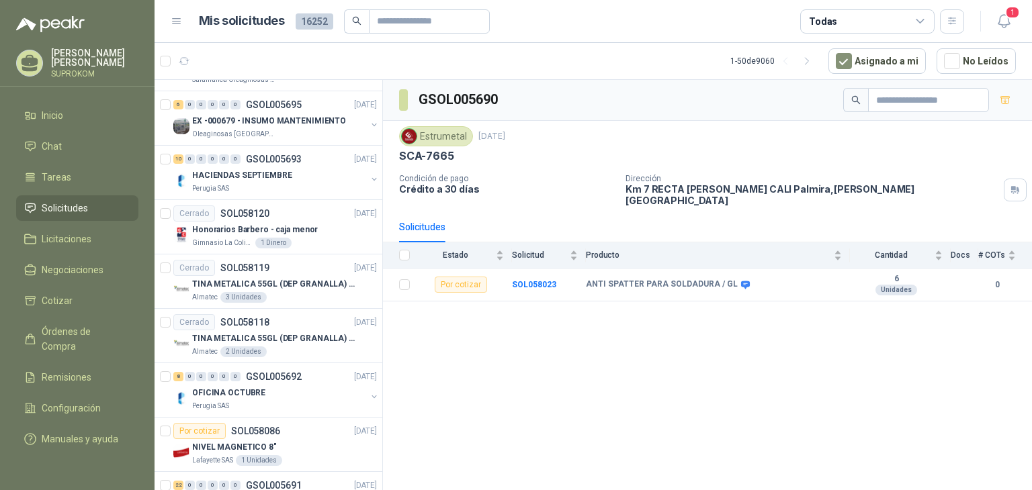
scroll to position [1858, 0]
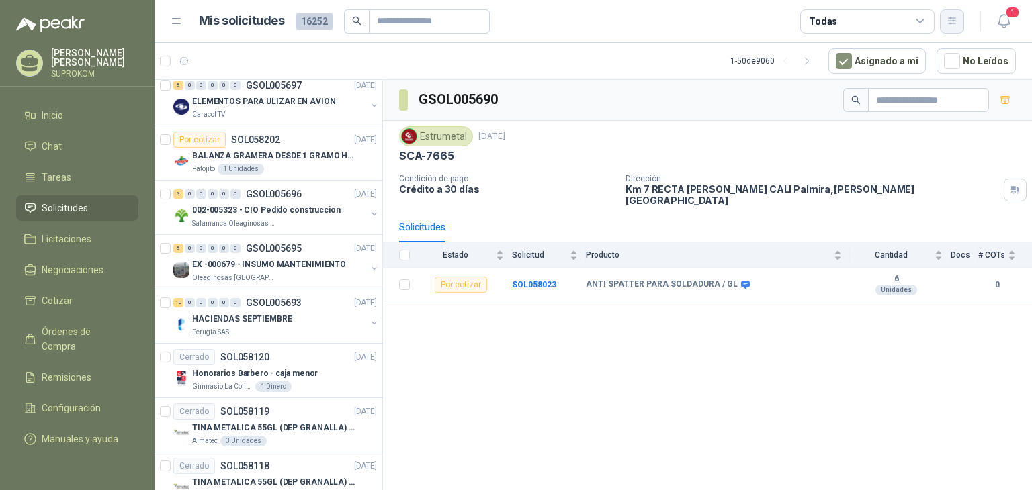
click at [960, 19] on button "button" at bounding box center [952, 21] width 24 height 24
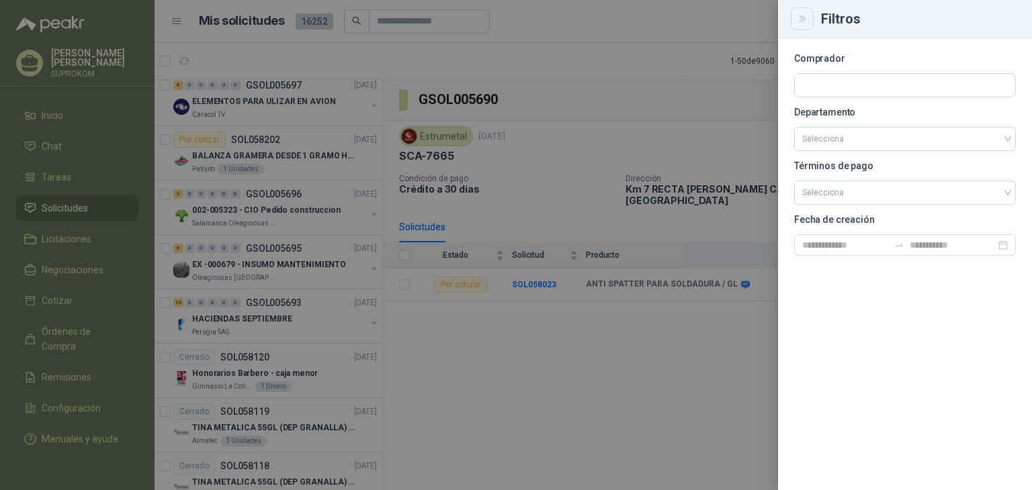
click at [807, 22] on icon "Close" at bounding box center [802, 18] width 11 height 11
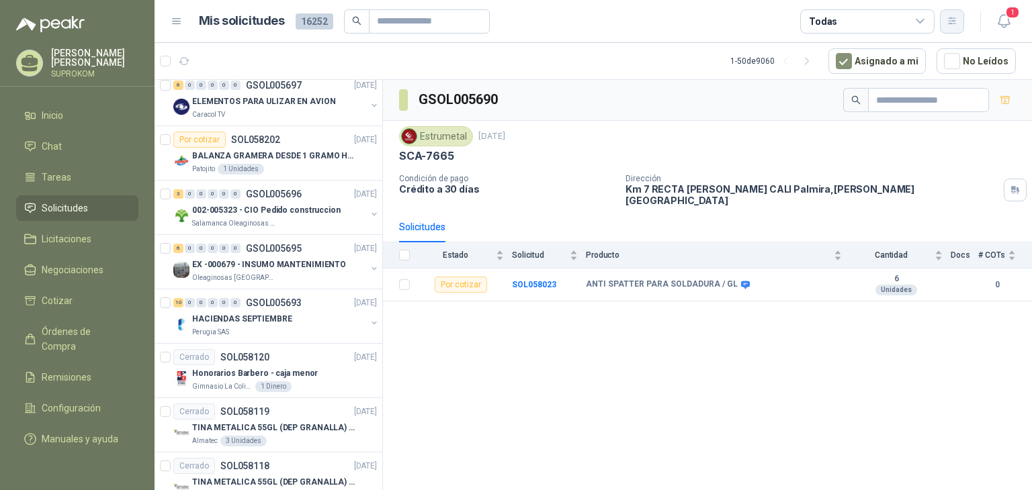
click at [948, 24] on icon "button" at bounding box center [951, 20] width 7 height 7
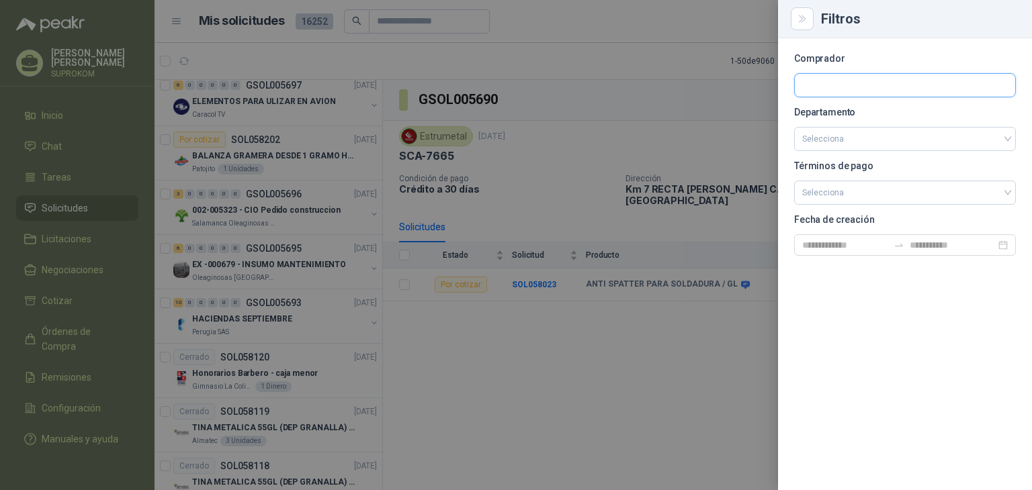
click at [889, 79] on input "text" at bounding box center [905, 85] width 220 height 23
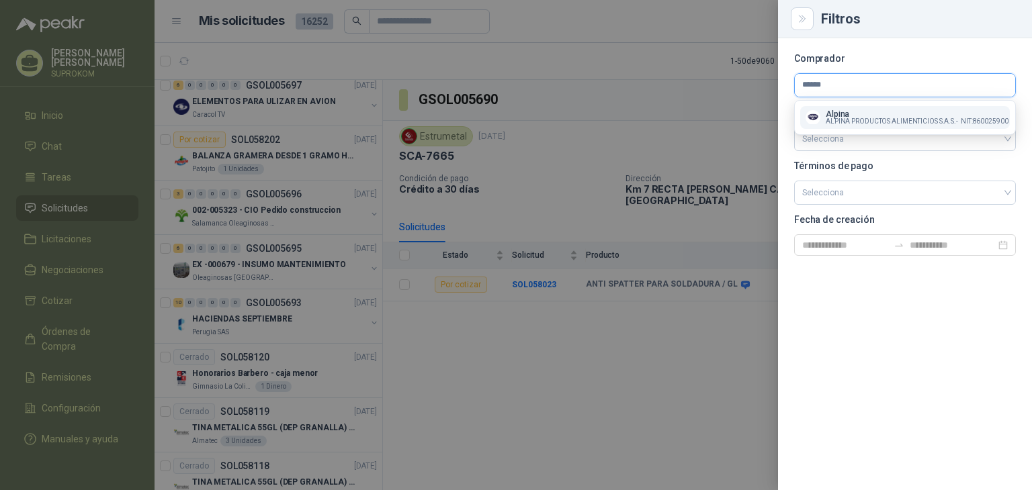
type input "******"
click at [885, 110] on p "Alpina" at bounding box center [917, 114] width 183 height 8
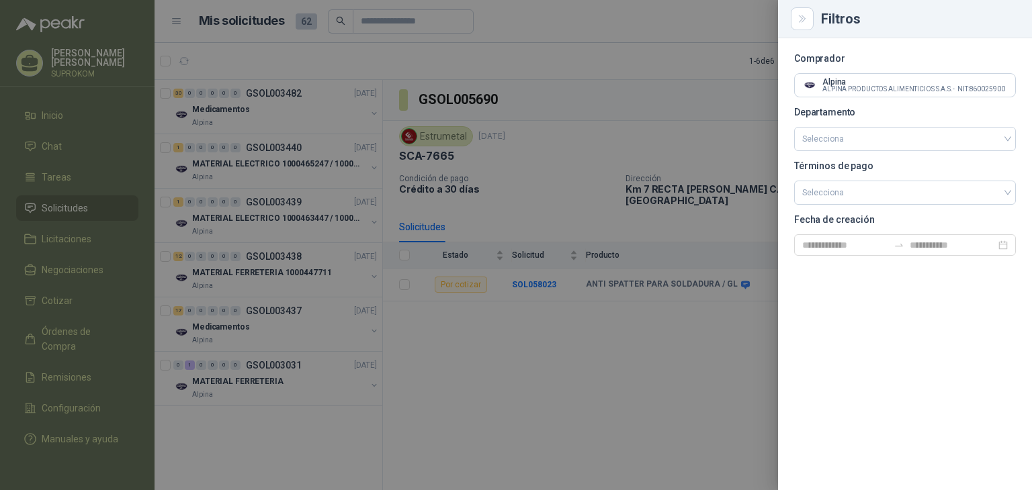
scroll to position [0, 0]
click at [803, 19] on icon "Close" at bounding box center [802, 18] width 11 height 11
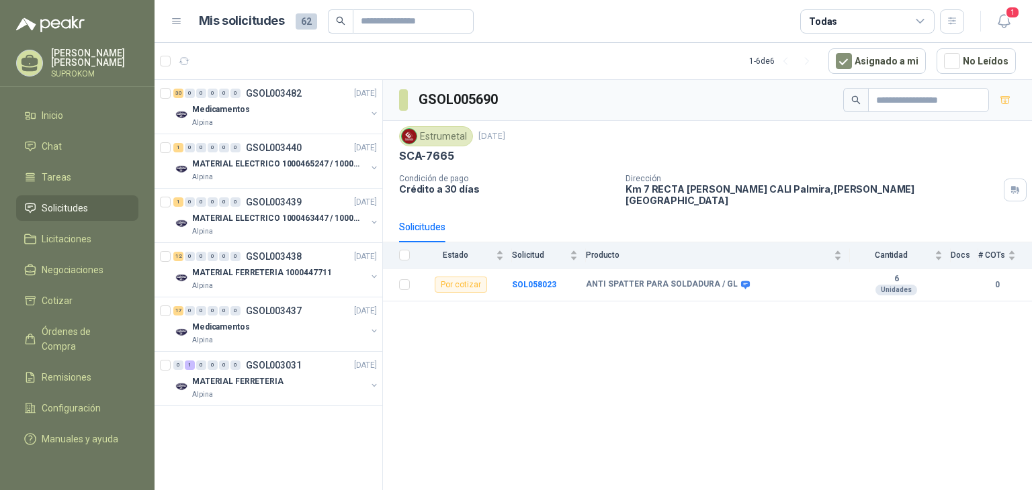
click at [75, 70] on p "SUPROKOM" at bounding box center [94, 74] width 87 height 8
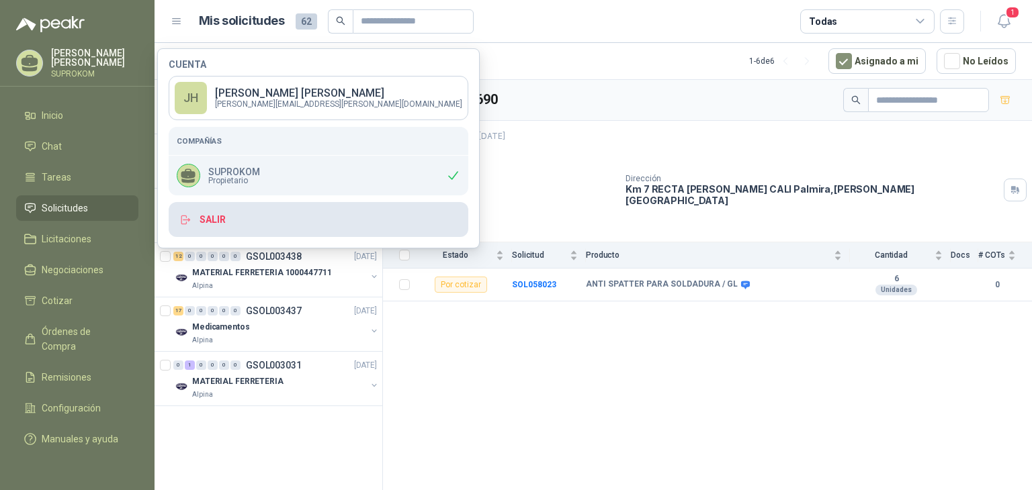
click at [214, 220] on button "Salir" at bounding box center [319, 219] width 300 height 35
